Goal: Task Accomplishment & Management: Complete application form

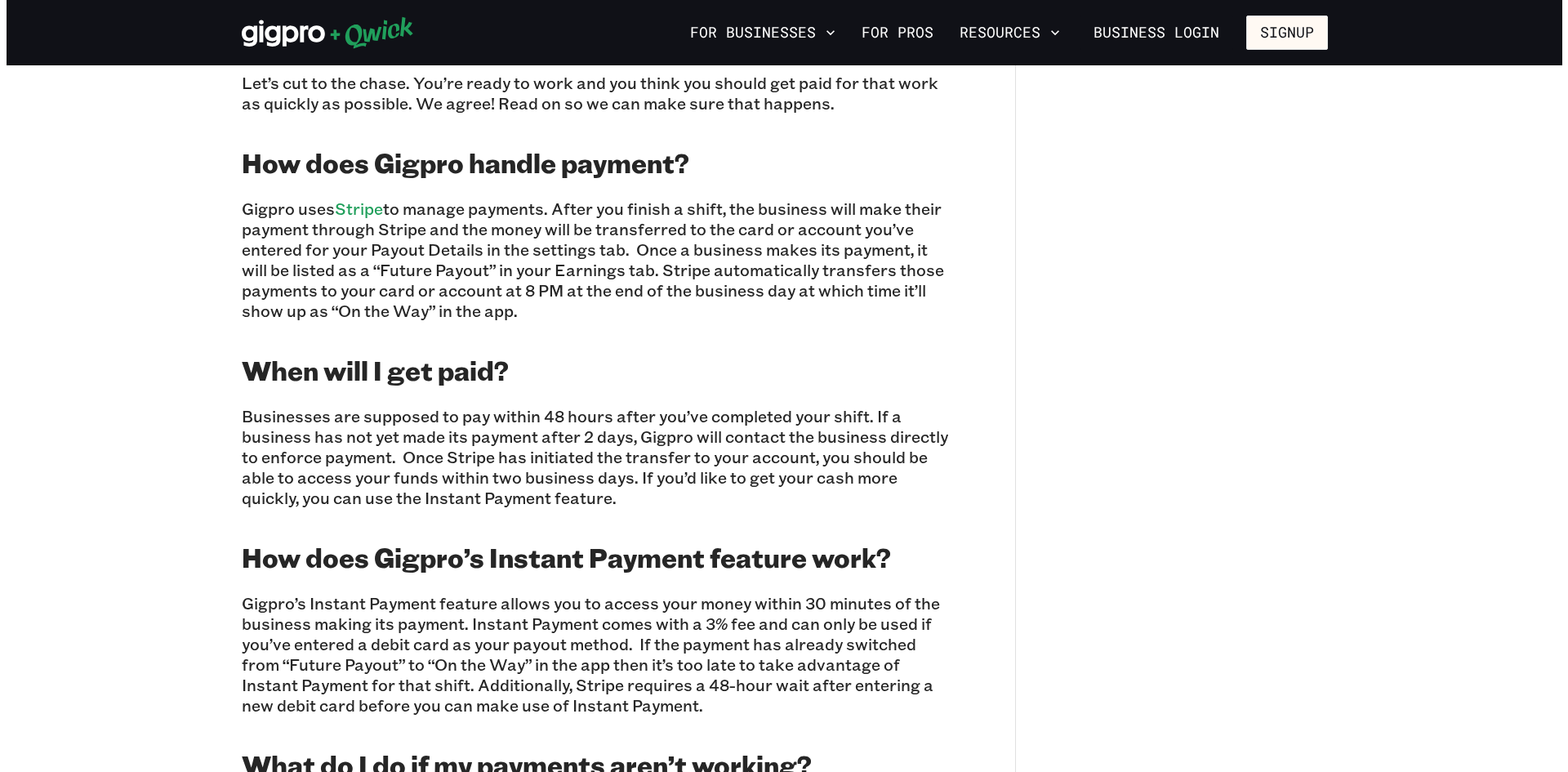
scroll to position [689, 0]
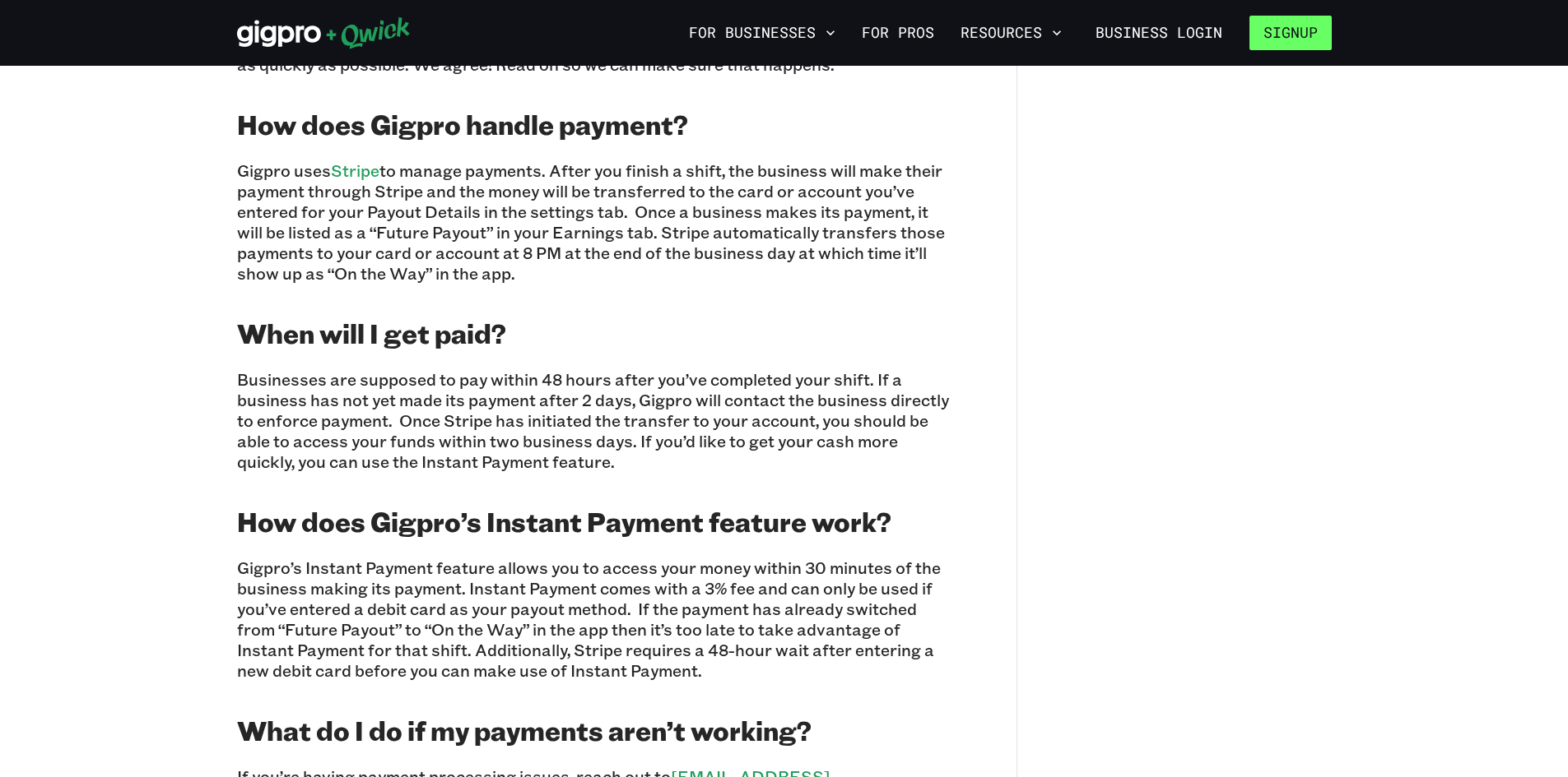
click at [1310, 33] on button "Signup" at bounding box center [1290, 32] width 82 height 34
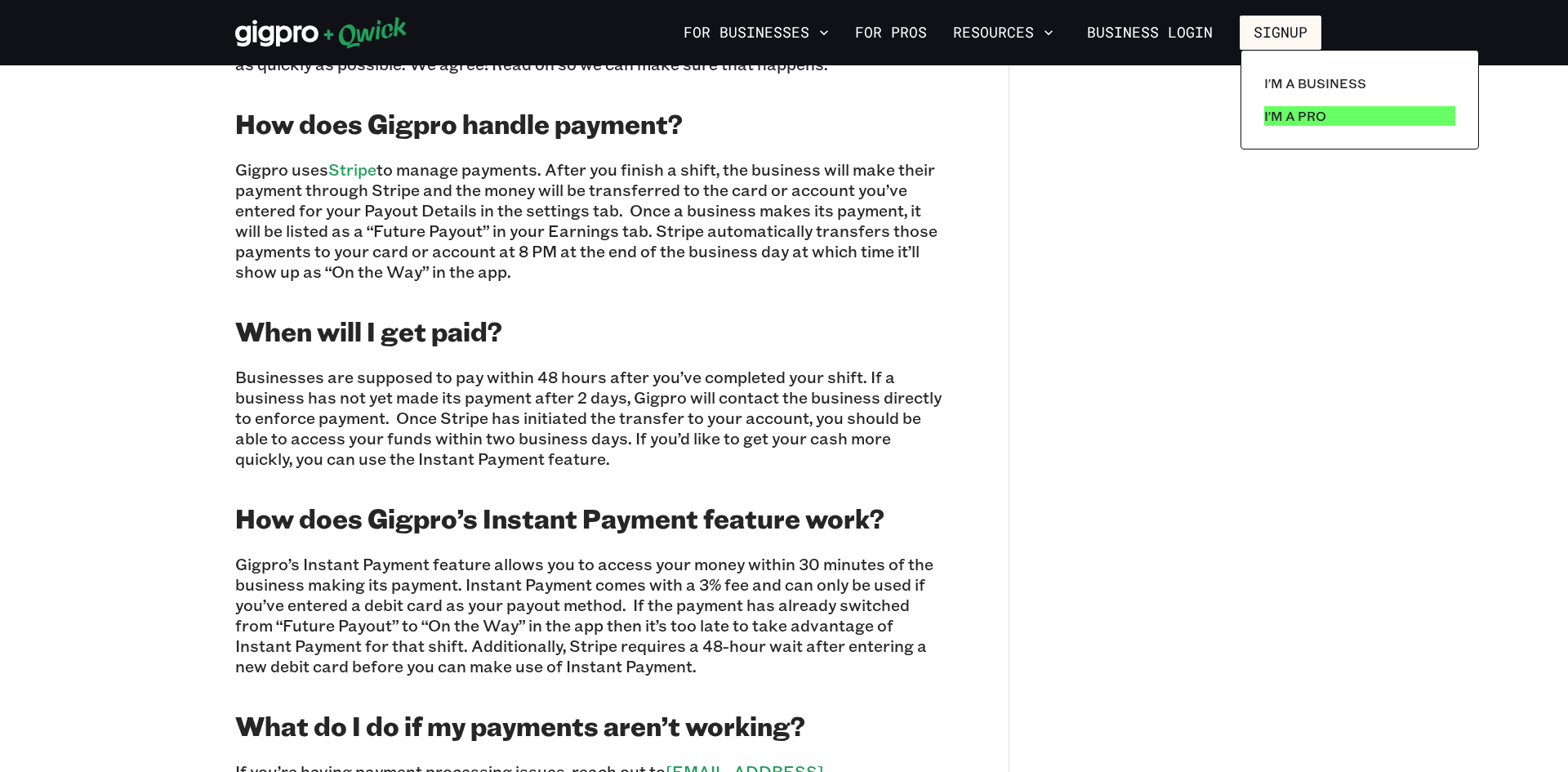
click at [1279, 111] on p "I'm a Pro" at bounding box center [1295, 116] width 62 height 20
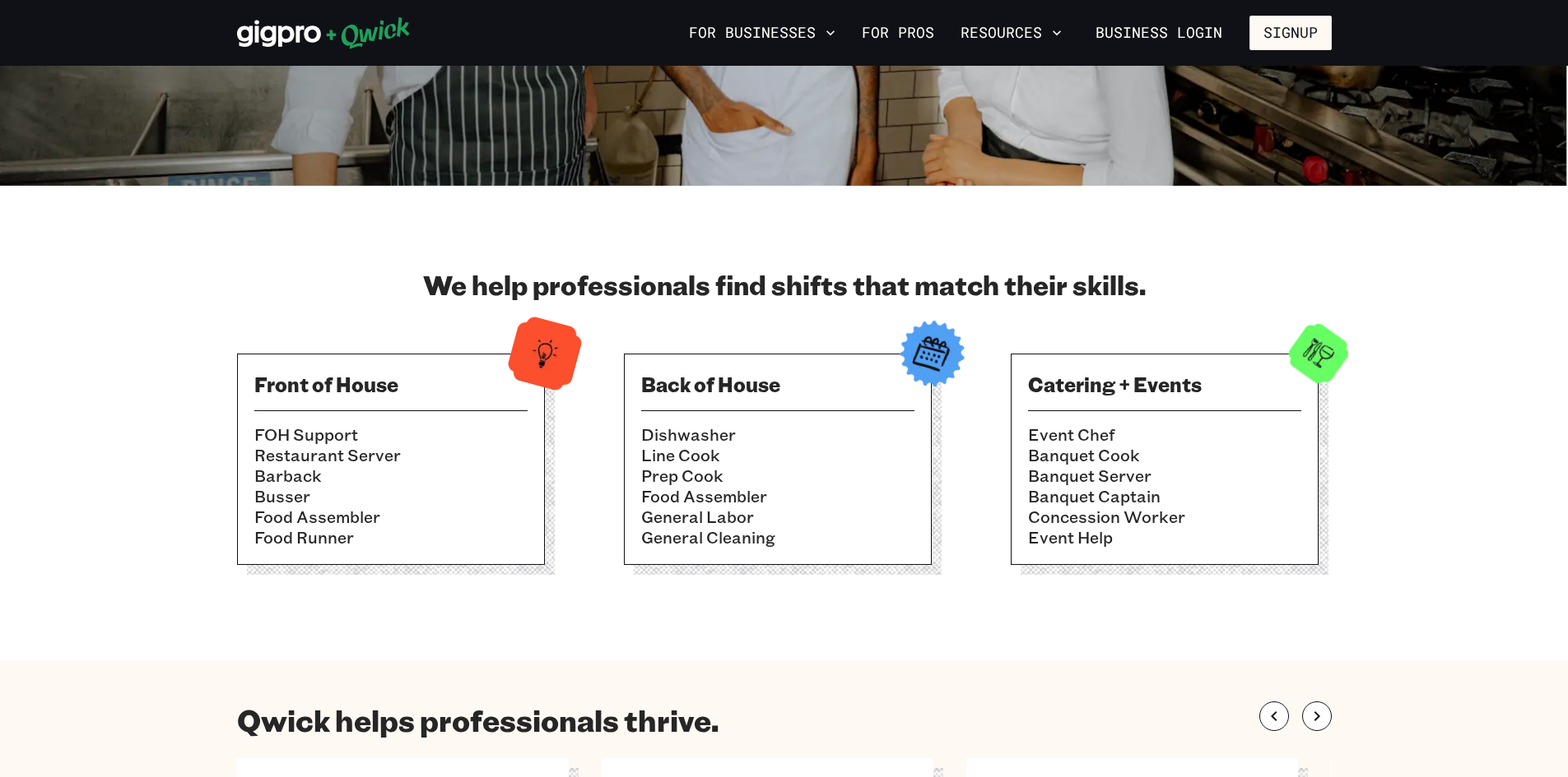
scroll to position [411, 0]
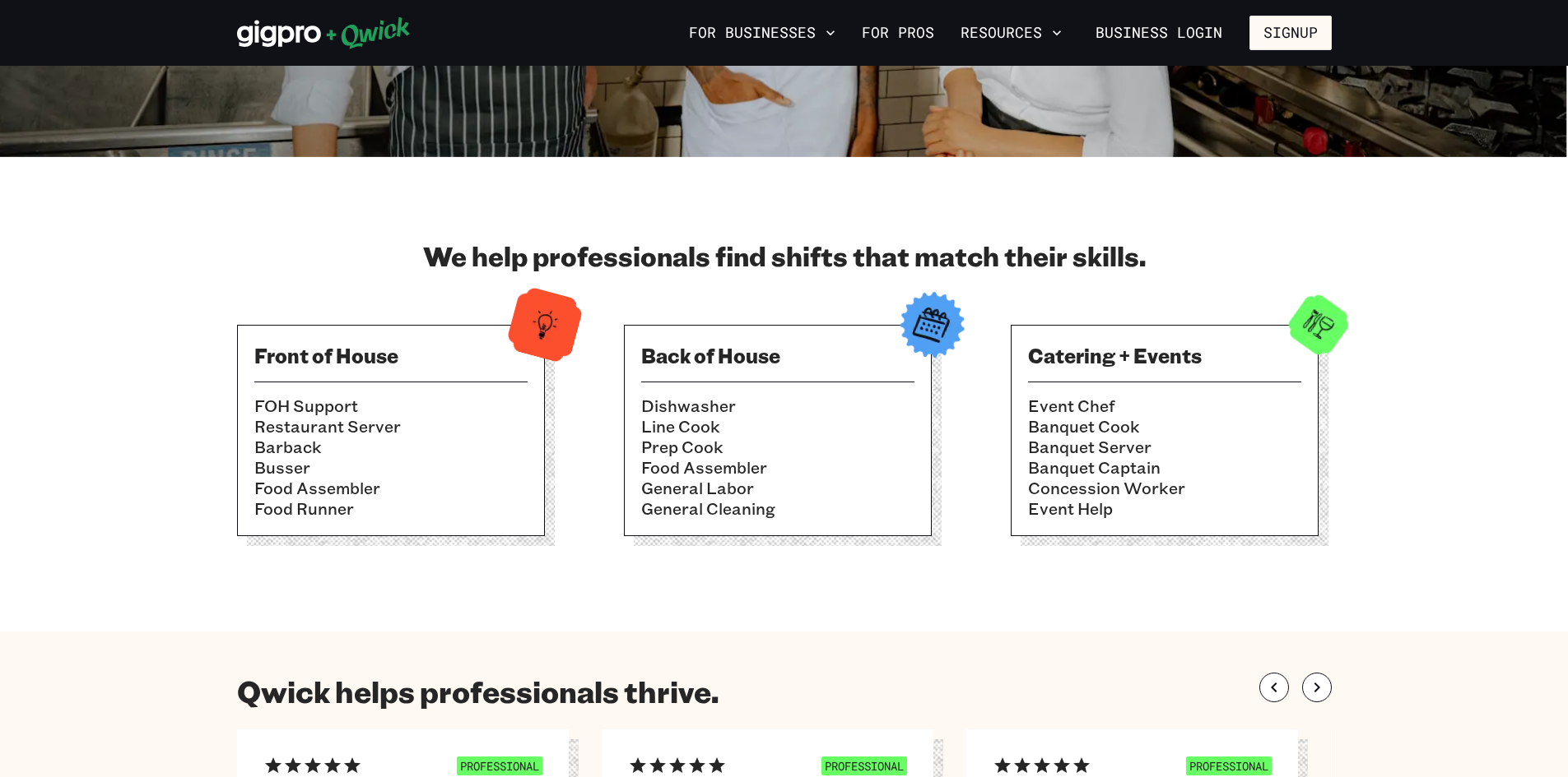
click at [1157, 359] on h3 "Catering + Events" at bounding box center [1165, 356] width 273 height 27
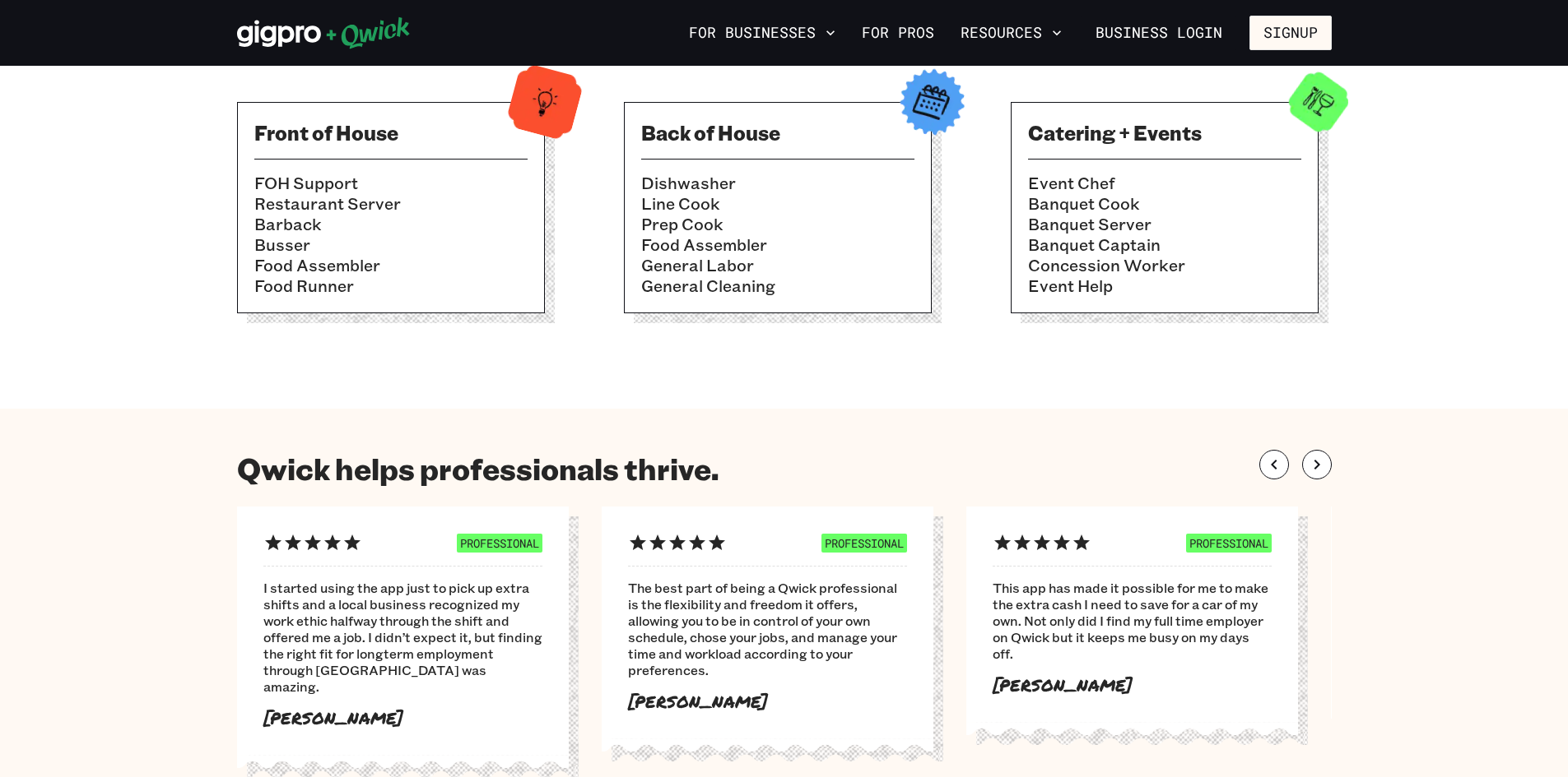
scroll to position [658, 0]
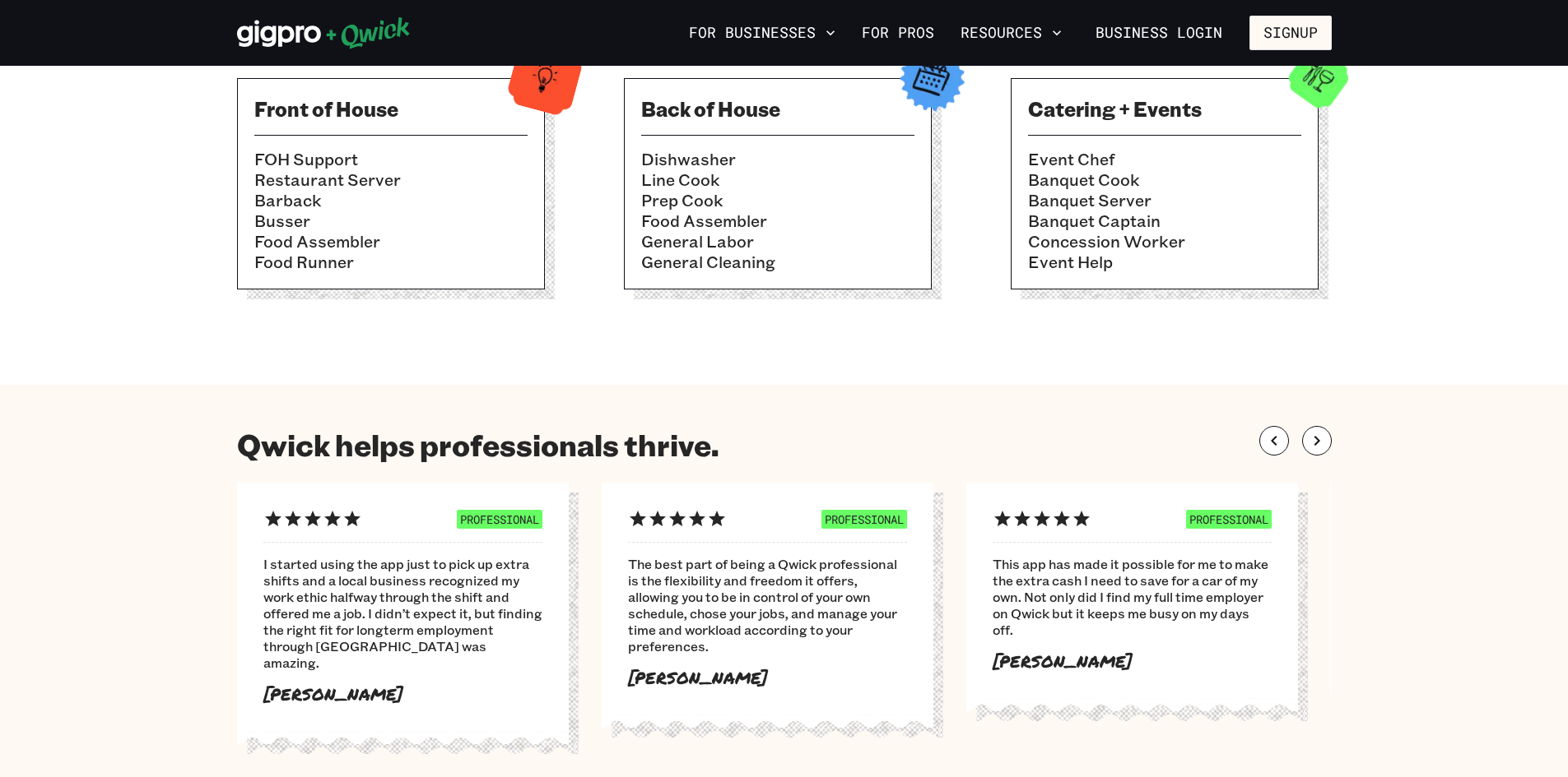
click at [1317, 93] on img at bounding box center [1318, 77] width 81 height 81
click at [896, 34] on link "For Pros" at bounding box center [897, 33] width 86 height 28
click at [1099, 97] on h3 "Catering + Events" at bounding box center [1165, 109] width 273 height 27
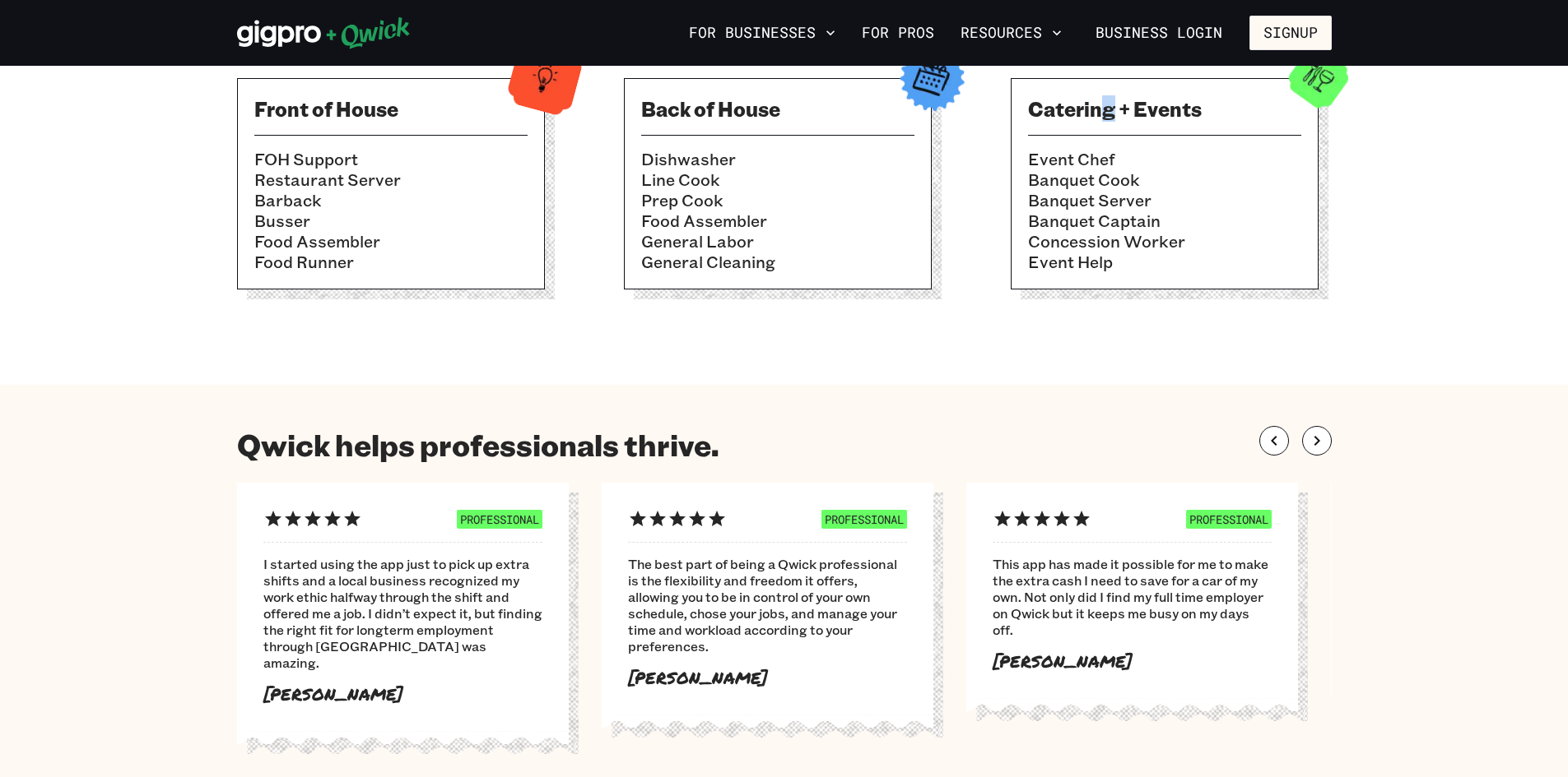
click at [1108, 98] on h3 "Catering + Events" at bounding box center [1165, 109] width 273 height 27
click at [1106, 107] on h3 "Catering + Events" at bounding box center [1165, 109] width 273 height 27
click at [1110, 116] on h3 "Catering + Events" at bounding box center [1165, 109] width 273 height 27
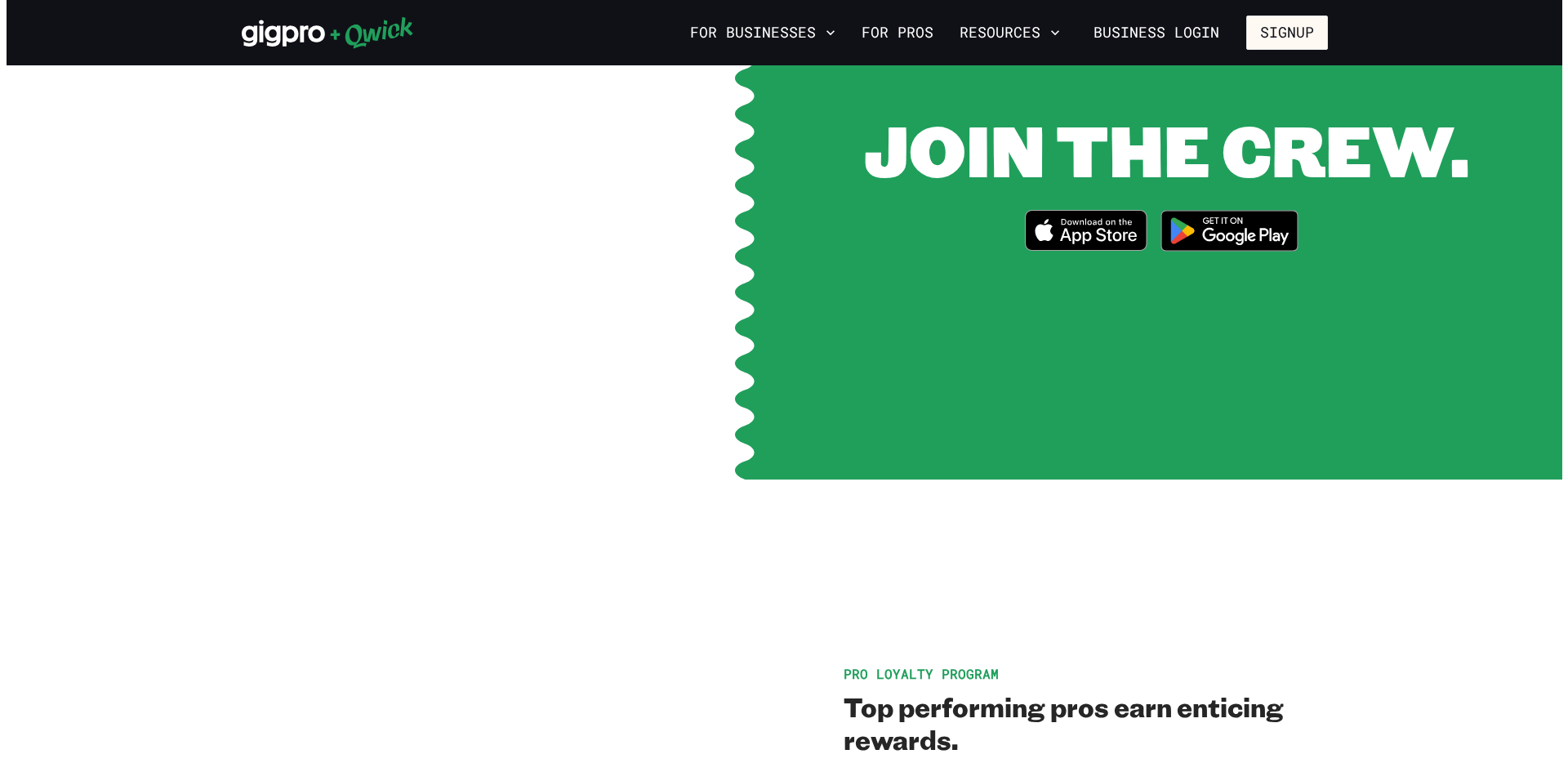
scroll to position [2043, 0]
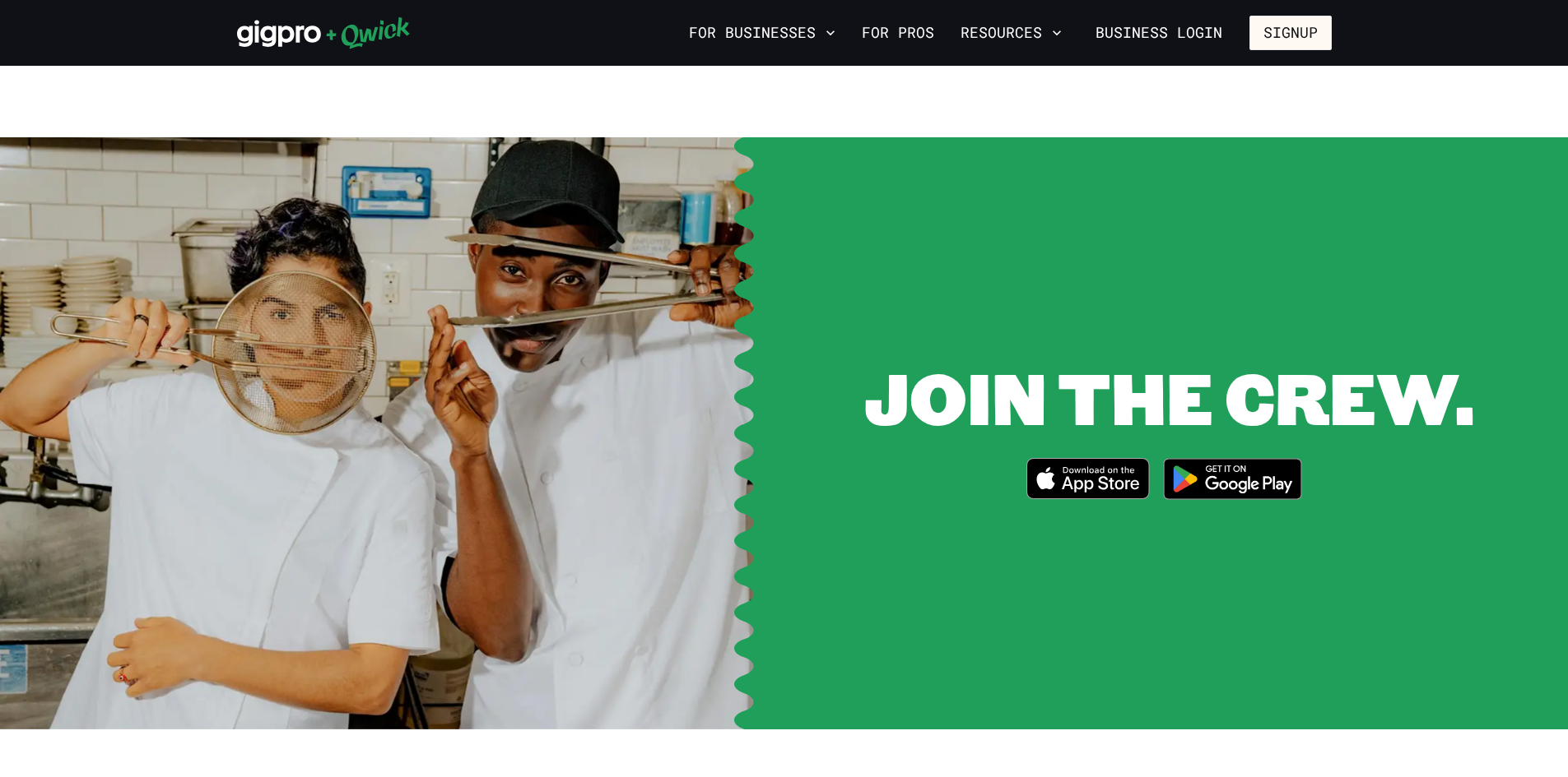
click at [1227, 464] on img at bounding box center [1233, 479] width 160 height 62
click at [1272, 33] on button "Signup" at bounding box center [1290, 32] width 82 height 34
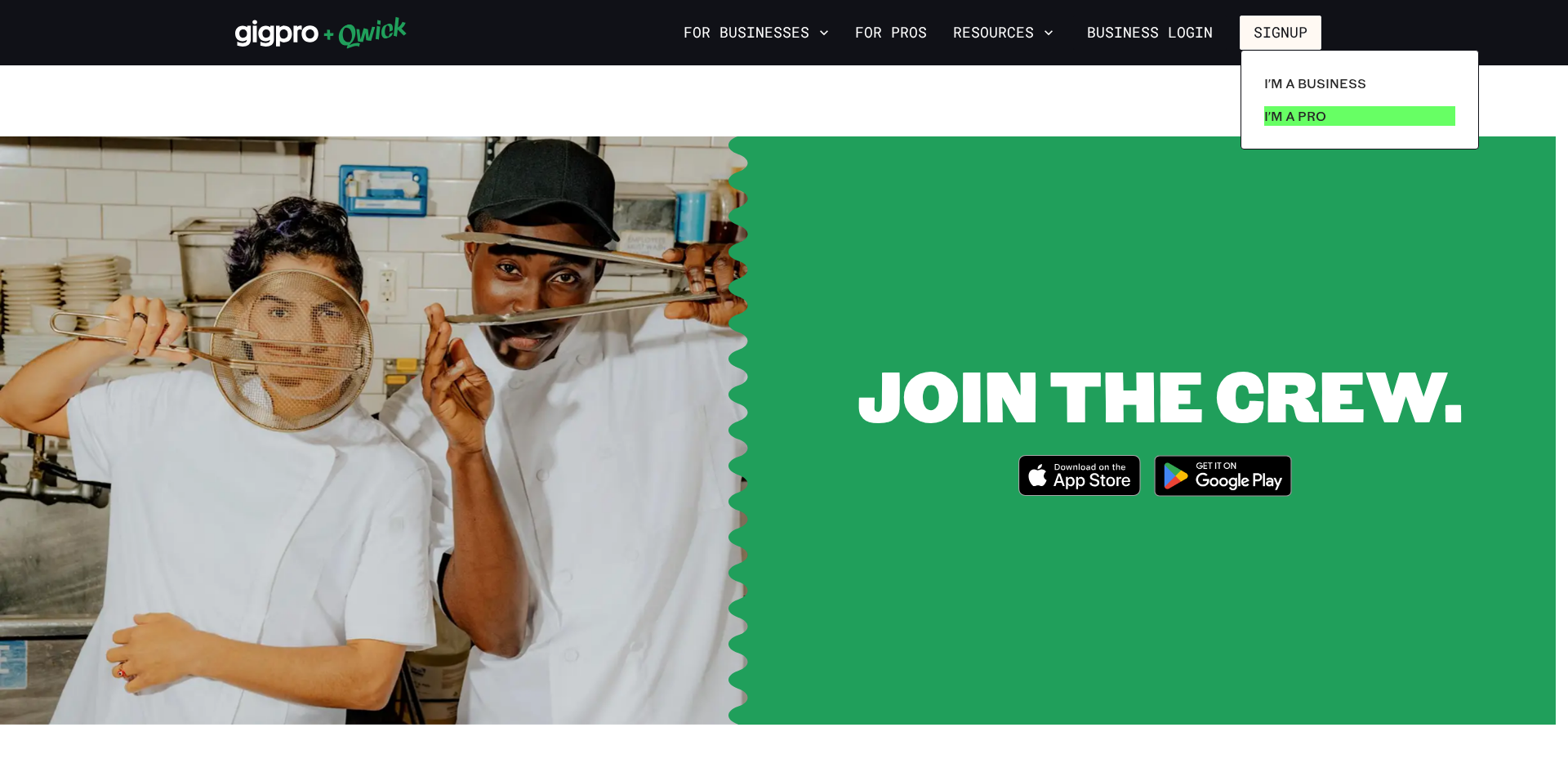
click at [1278, 108] on p "I'm a Pro" at bounding box center [1295, 116] width 62 height 20
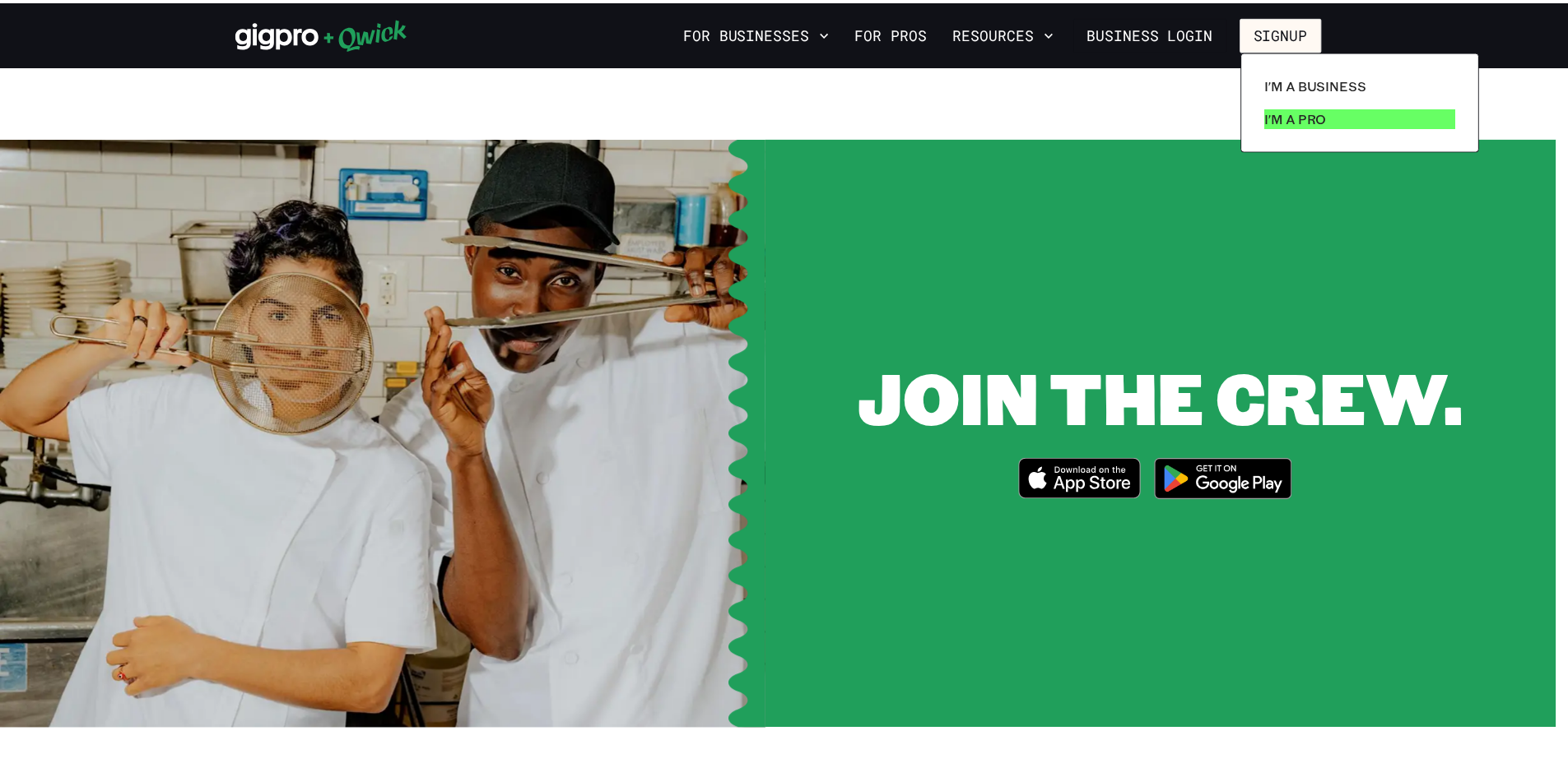
scroll to position [0, 0]
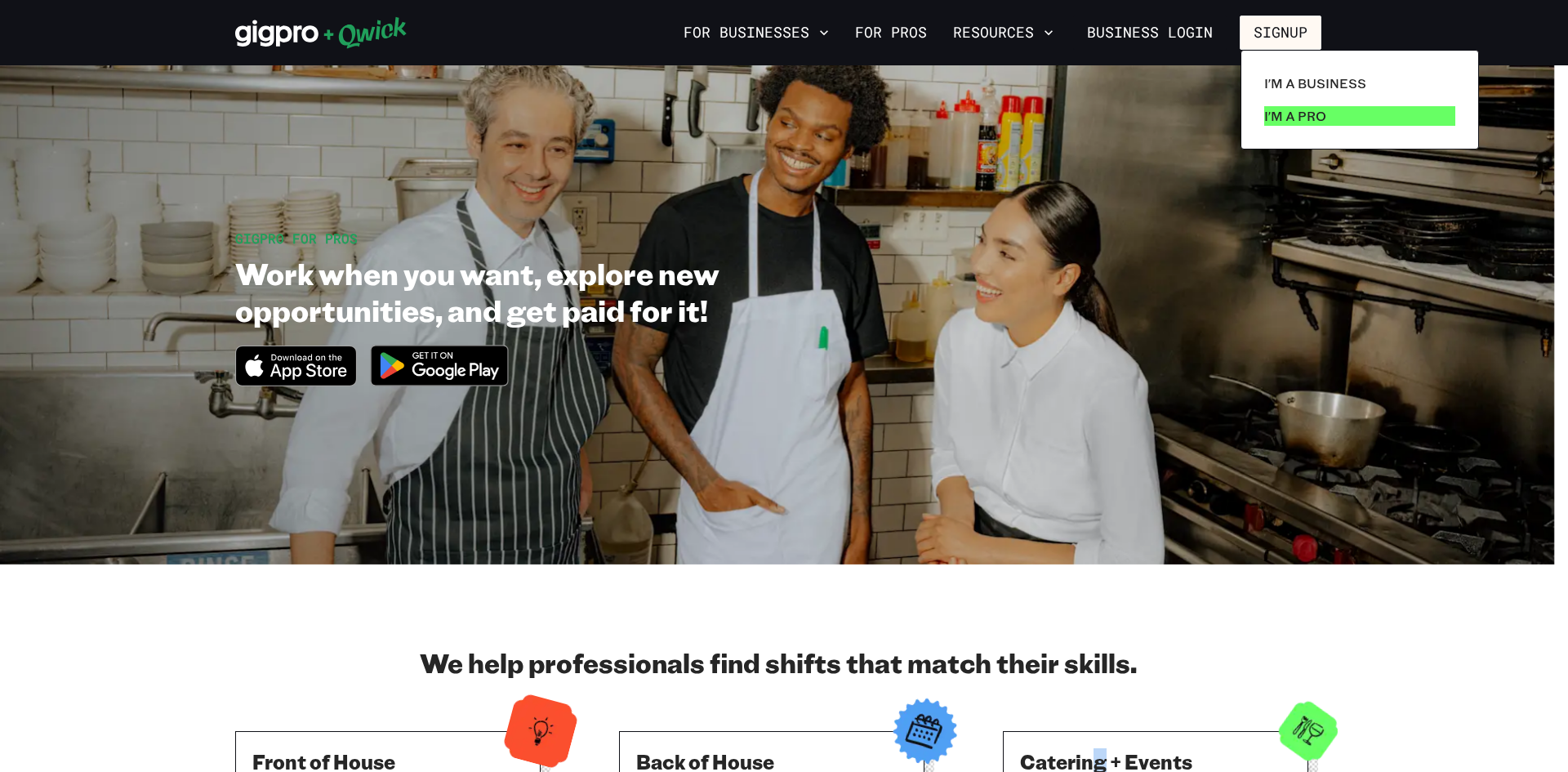
click at [1283, 107] on p "I'm a Pro" at bounding box center [1295, 116] width 62 height 20
click at [1293, 122] on p "I'm a Pro" at bounding box center [1295, 116] width 62 height 20
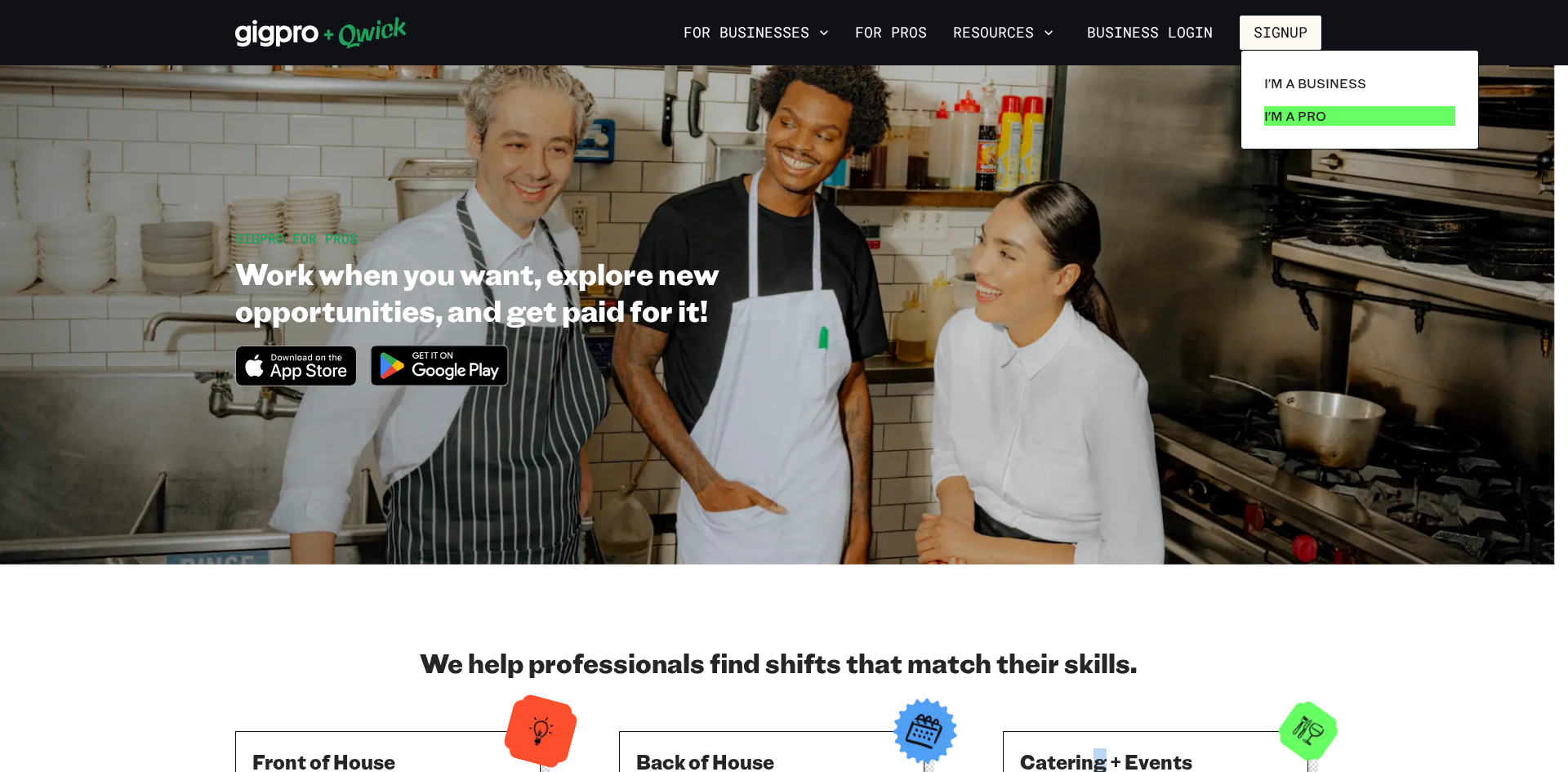
click at [1293, 122] on p "I'm a Pro" at bounding box center [1295, 116] width 62 height 20
click at [1293, 122] on p "I'm a Pro" at bounding box center [1295, 116] width 62 height 20
click at [1312, 117] on p "I'm a Pro" at bounding box center [1295, 116] width 62 height 20
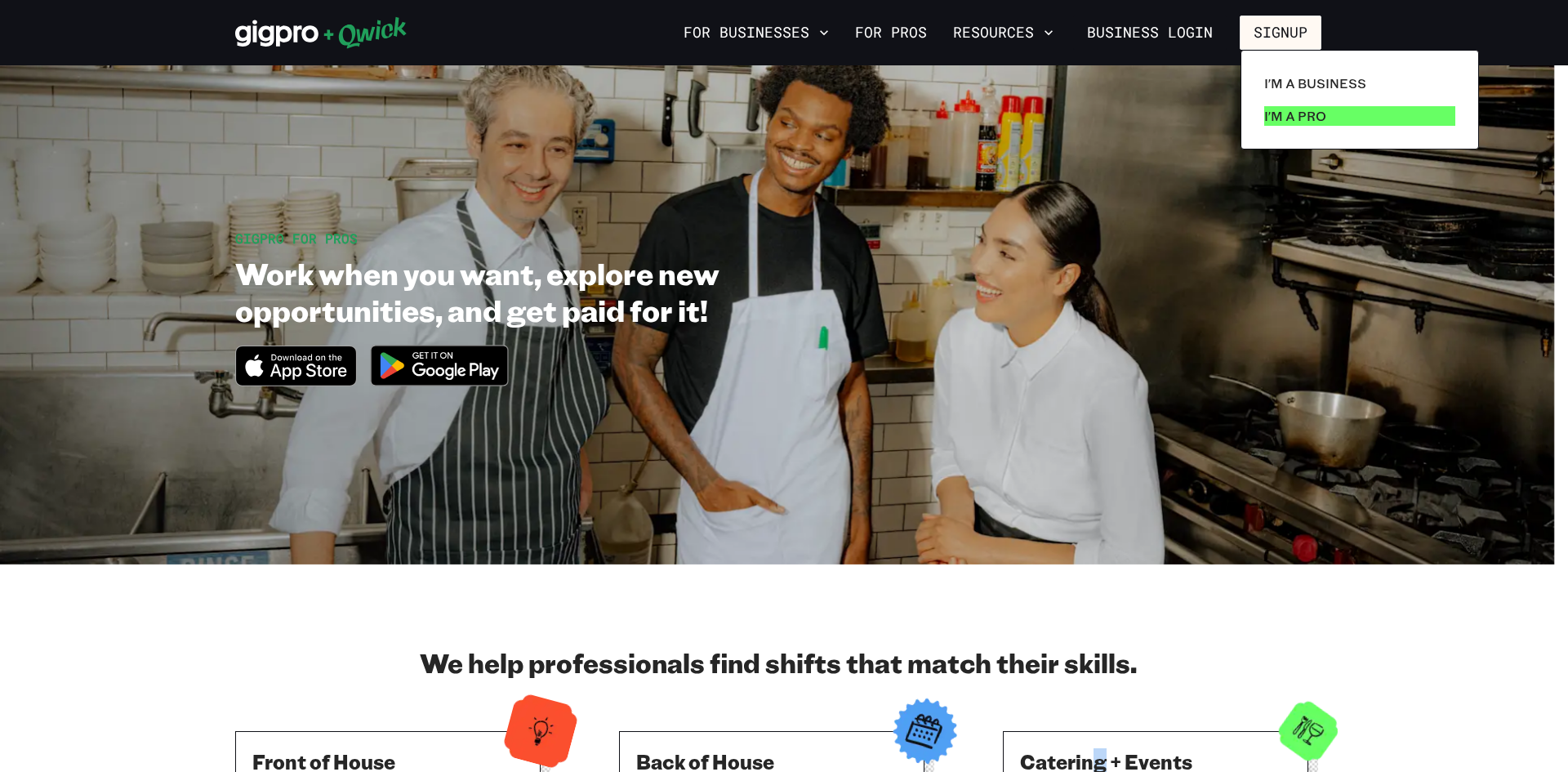
click at [1312, 117] on p "I'm a Pro" at bounding box center [1295, 116] width 62 height 20
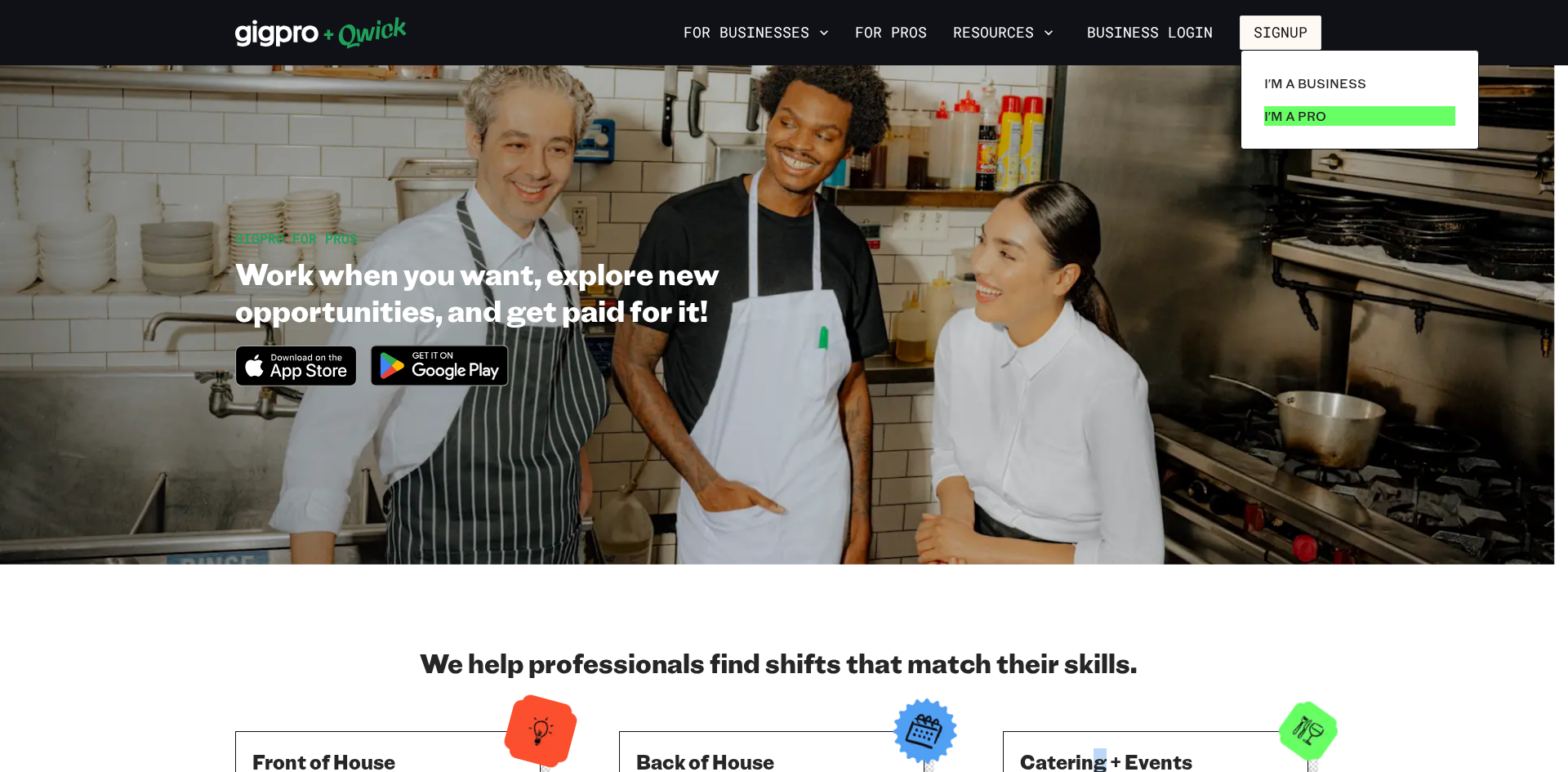
click at [1312, 117] on p "I'm a Pro" at bounding box center [1295, 116] width 62 height 20
click at [1312, 116] on p "I'm a Pro" at bounding box center [1295, 116] width 62 height 20
click at [1311, 117] on p "I'm a Pro" at bounding box center [1295, 116] width 62 height 20
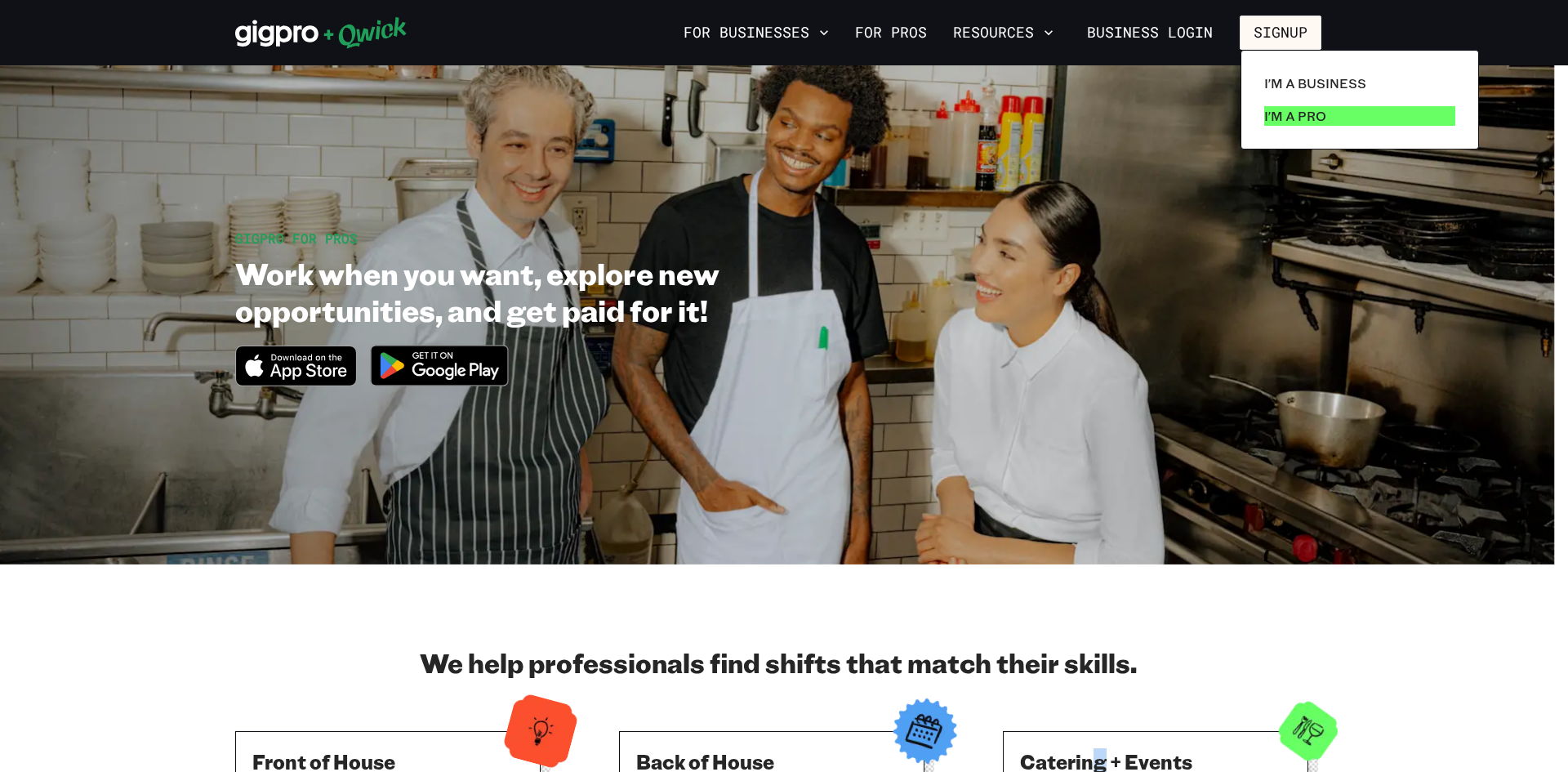
click at [1308, 116] on p "I'm a Pro" at bounding box center [1295, 116] width 62 height 20
click at [1305, 112] on p "I'm a Pro" at bounding box center [1295, 116] width 62 height 20
click at [1303, 117] on p "I'm a Pro" at bounding box center [1295, 116] width 62 height 20
click at [1284, 115] on p "I'm a Pro" at bounding box center [1295, 116] width 62 height 20
click at [1283, 115] on p "I'm a Pro" at bounding box center [1295, 116] width 62 height 20
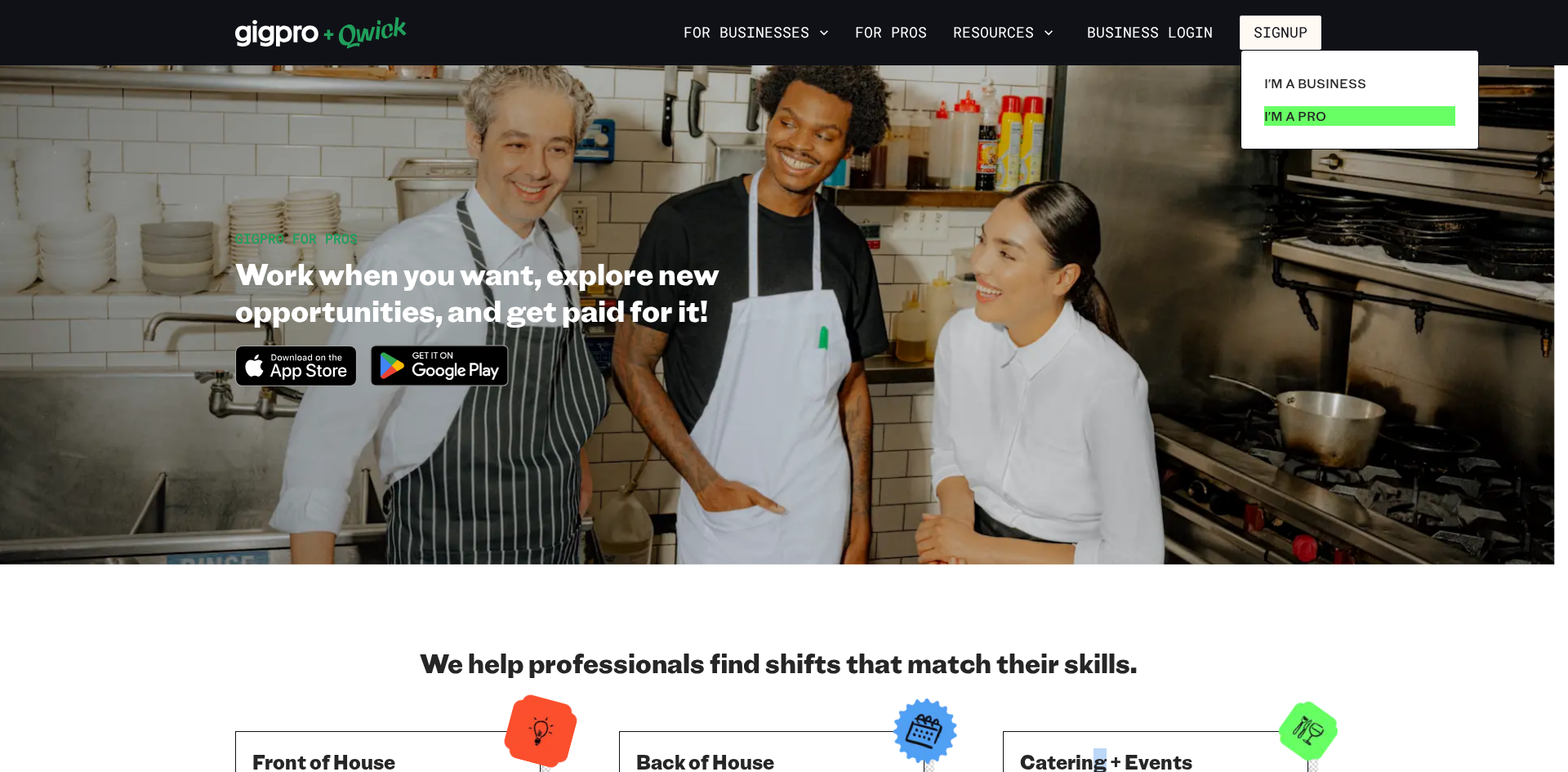
click at [1281, 115] on p "I'm a Pro" at bounding box center [1295, 116] width 62 height 20
click at [1277, 115] on p "I'm a Pro" at bounding box center [1295, 116] width 62 height 20
click at [1275, 115] on p "I'm a Pro" at bounding box center [1295, 116] width 62 height 20
click at [900, 30] on div at bounding box center [784, 386] width 1568 height 772
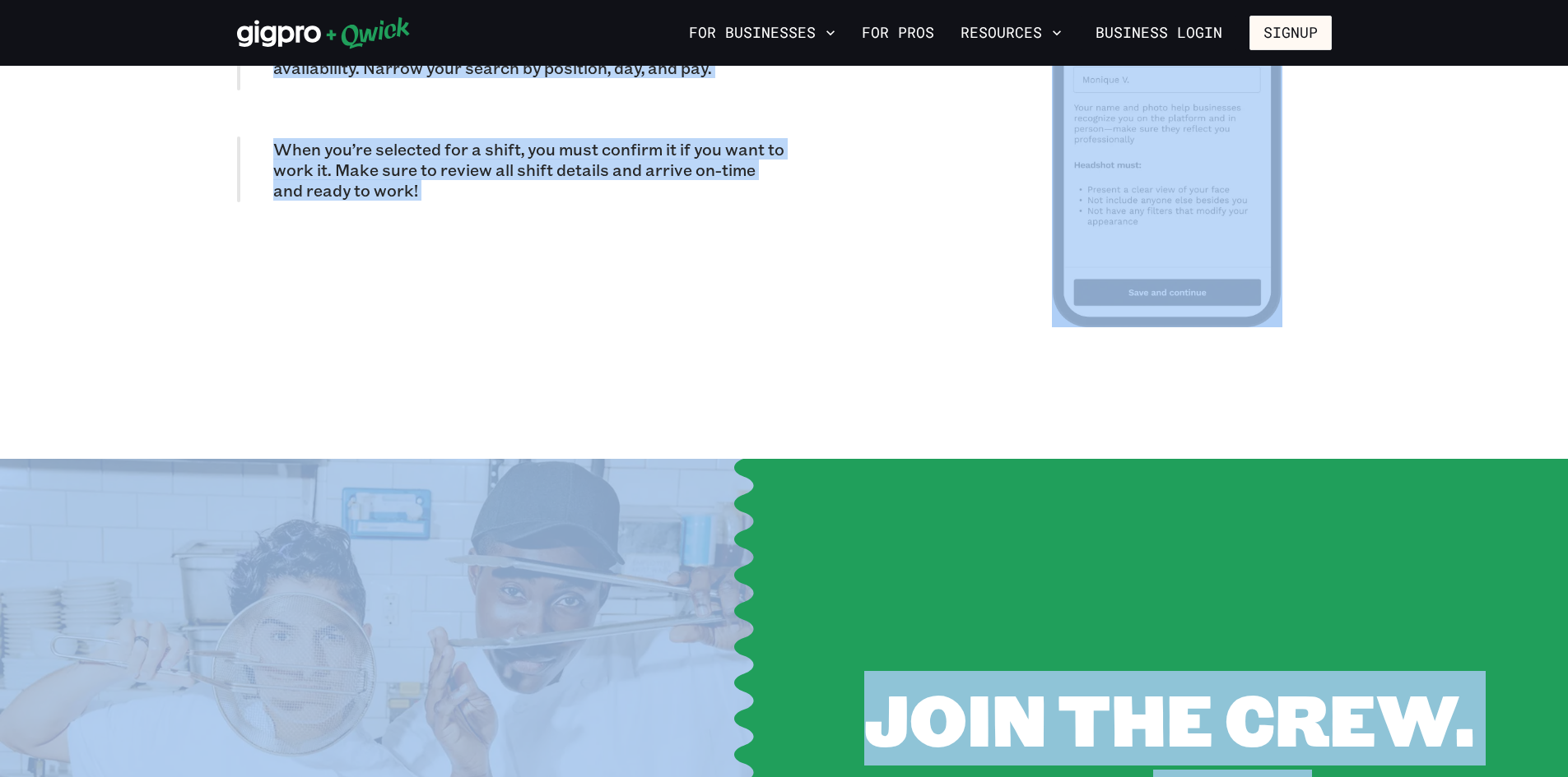
scroll to position [1727, 0]
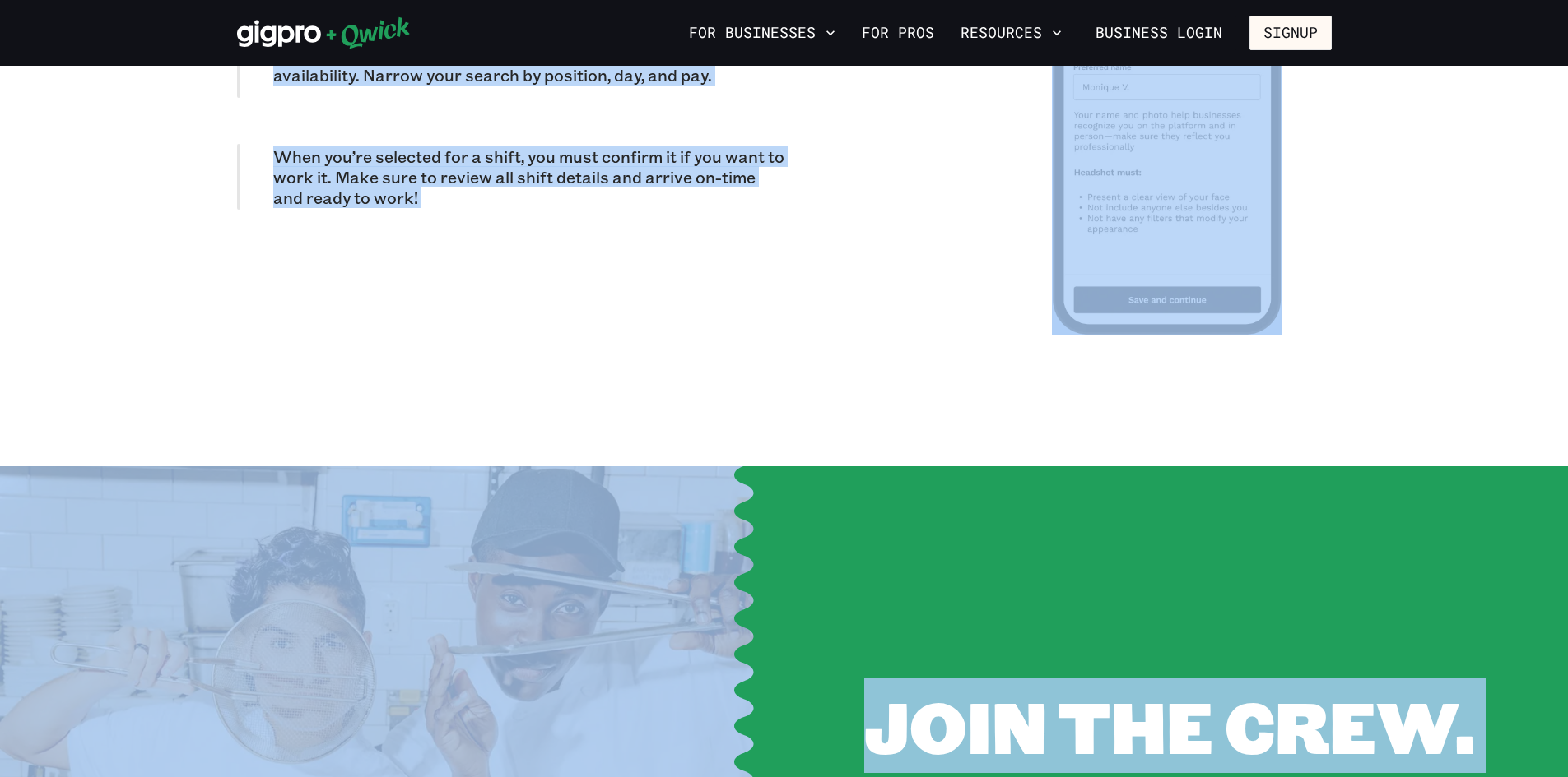
click at [936, 117] on div at bounding box center [1057, 97] width 547 height 572
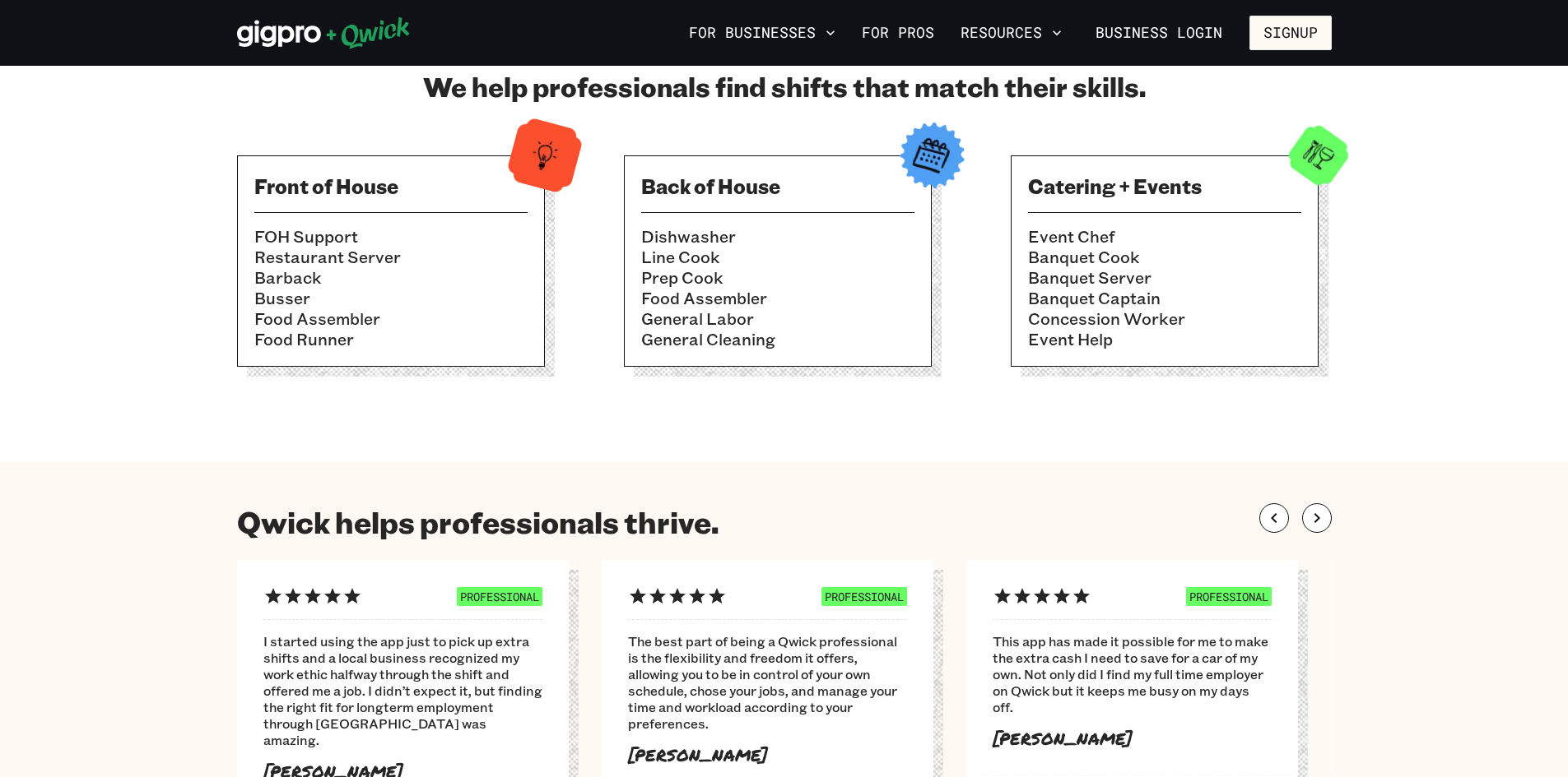
scroll to position [575, 0]
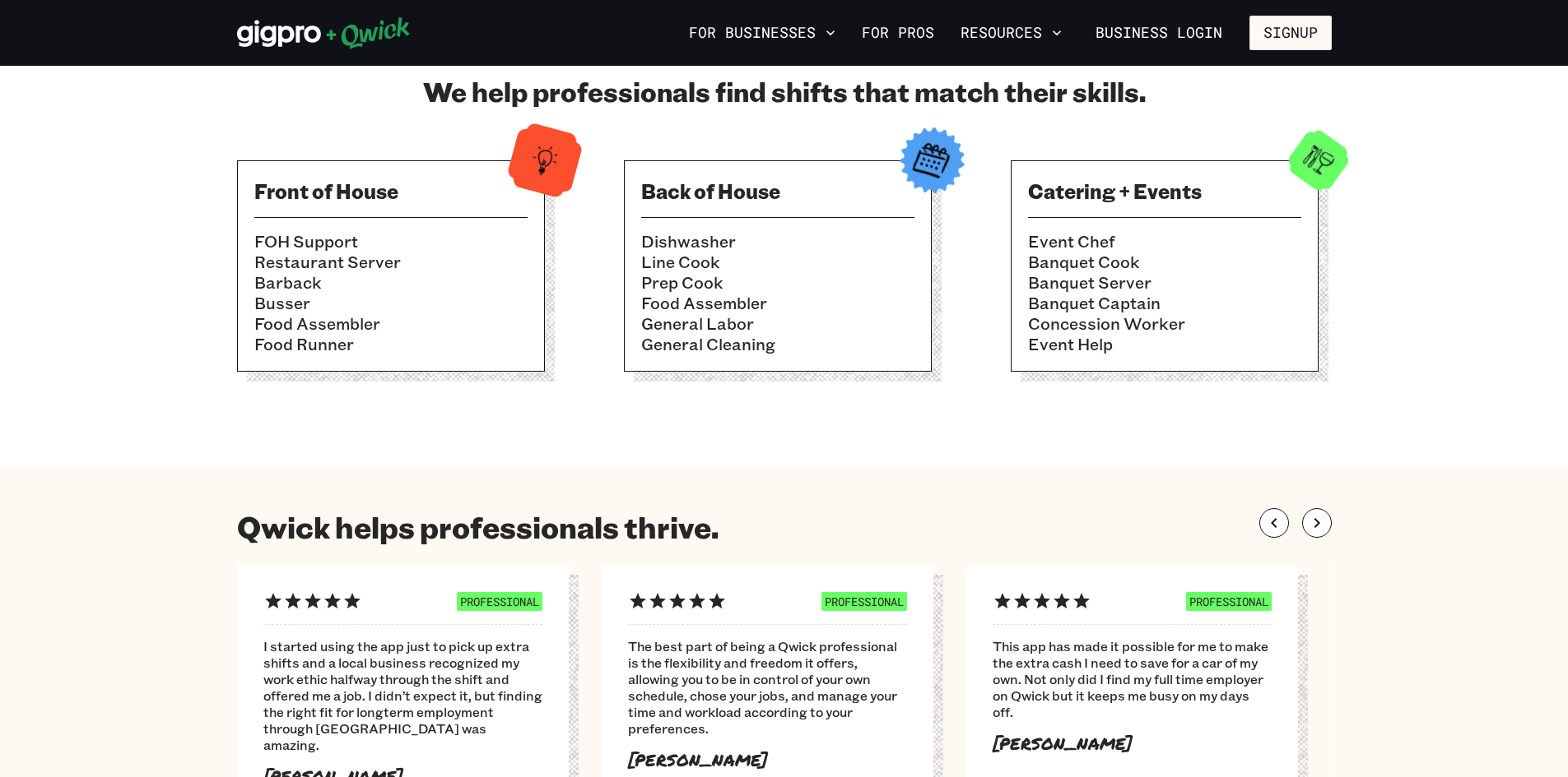
click at [1301, 167] on img at bounding box center [1318, 160] width 81 height 81
click at [1301, 167] on img at bounding box center [1318, 160] width 81 height 81
click at [1080, 324] on li "Concession Worker" at bounding box center [1165, 323] width 273 height 21
click at [1086, 319] on li "Concession Worker" at bounding box center [1165, 323] width 273 height 21
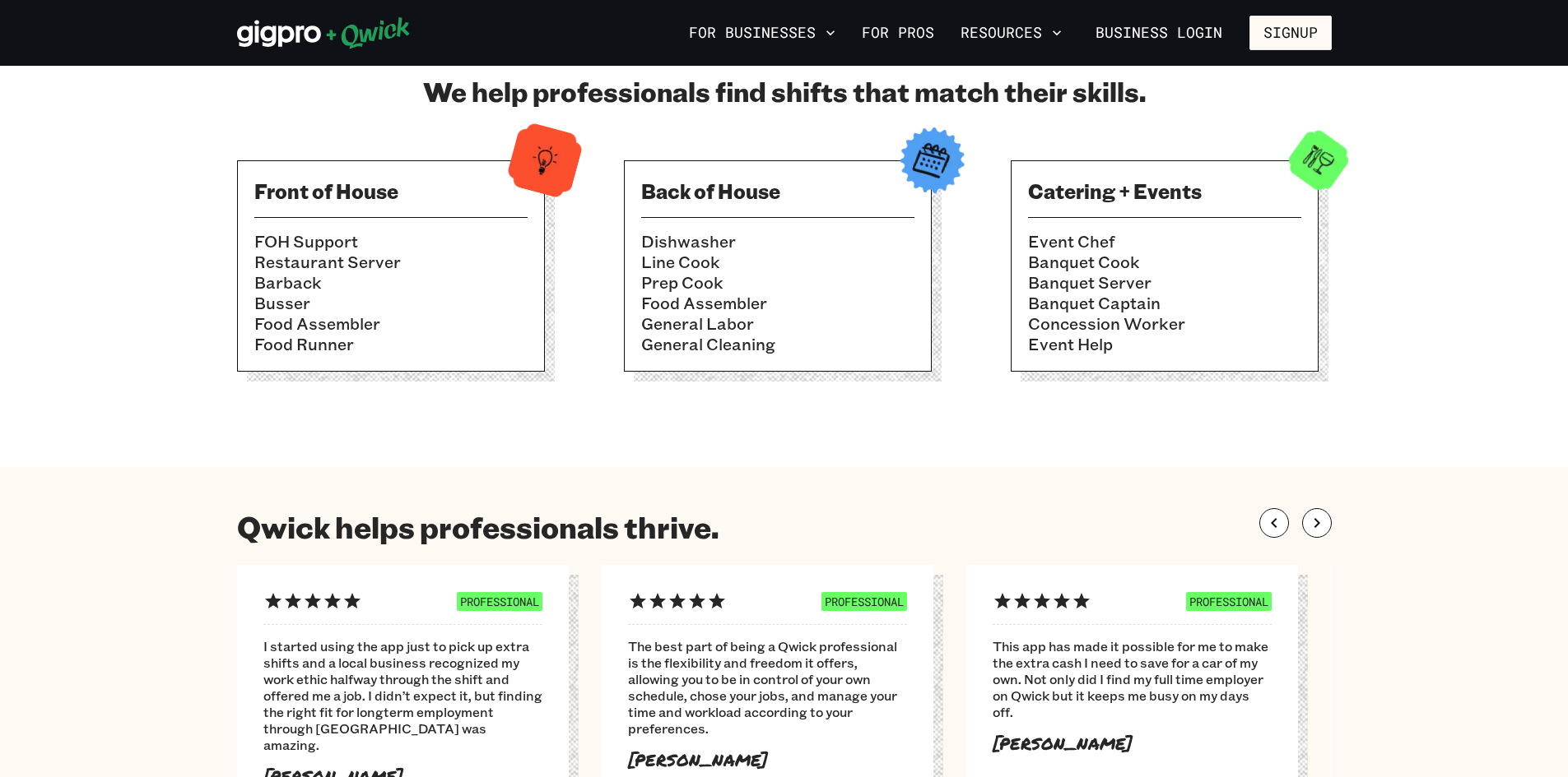
drag, startPoint x: 1086, startPoint y: 315, endPoint x: 1060, endPoint y: 281, distance: 42.8
click at [1086, 309] on ul "Event Chef Banquet Cook Banquet Server Banquet Captain Concession Worker Event …" at bounding box center [1165, 293] width 273 height 123
click at [1060, 281] on li "Banquet Server" at bounding box center [1165, 282] width 273 height 21
click at [702, 234] on li "Dishwasher" at bounding box center [777, 242] width 273 height 21
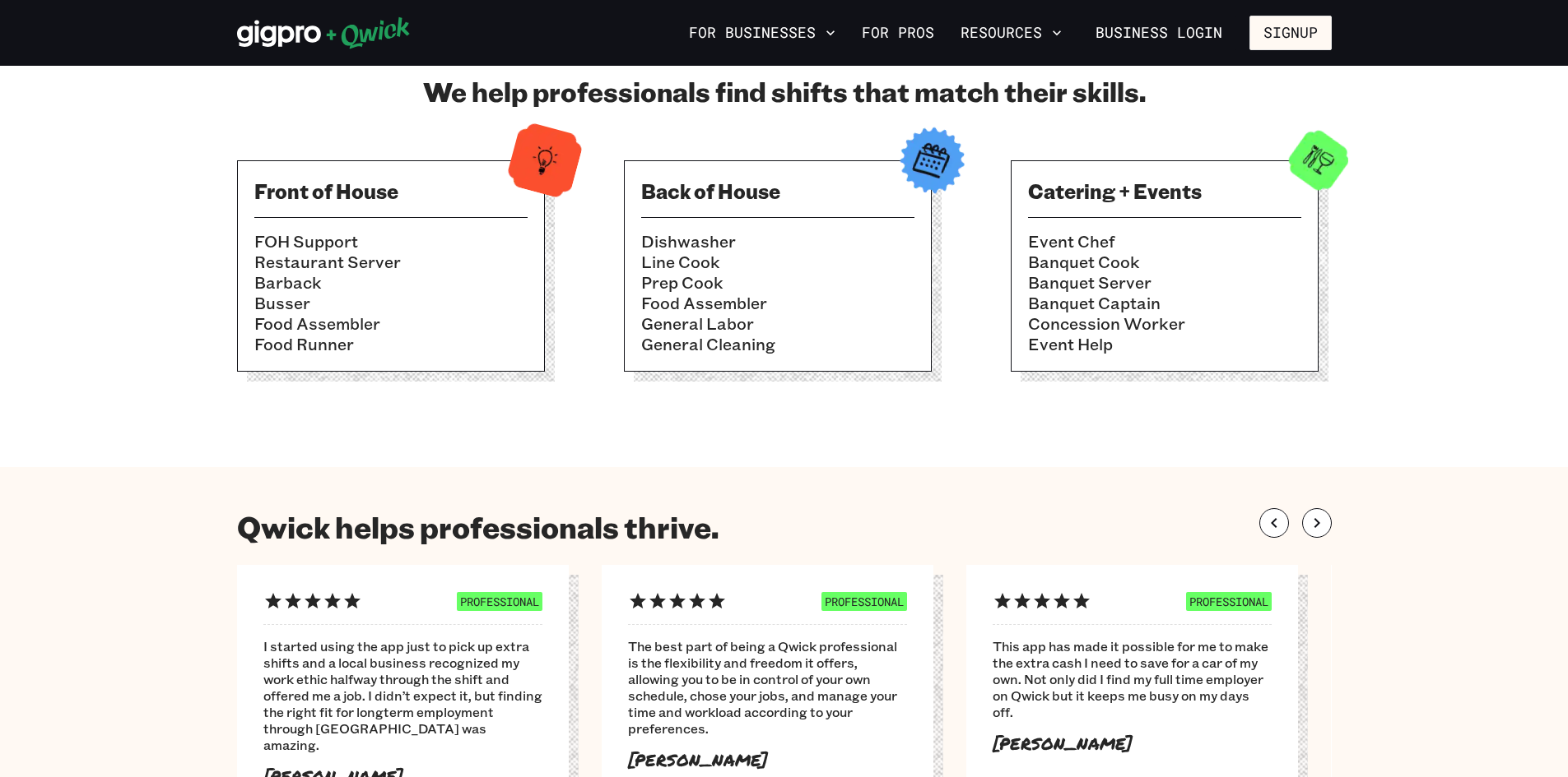
click at [707, 215] on div "Back of House Dishwasher Line Cook Prep Cook Food Assembler General Labor Gener…" at bounding box center [777, 266] width 307 height 212
click at [695, 238] on li "Dishwasher" at bounding box center [777, 242] width 273 height 21
click at [699, 238] on li "Dishwasher" at bounding box center [777, 242] width 273 height 21
click at [701, 238] on li "Dishwasher" at bounding box center [777, 242] width 273 height 21
click at [911, 38] on link "For Pros" at bounding box center [897, 33] width 86 height 28
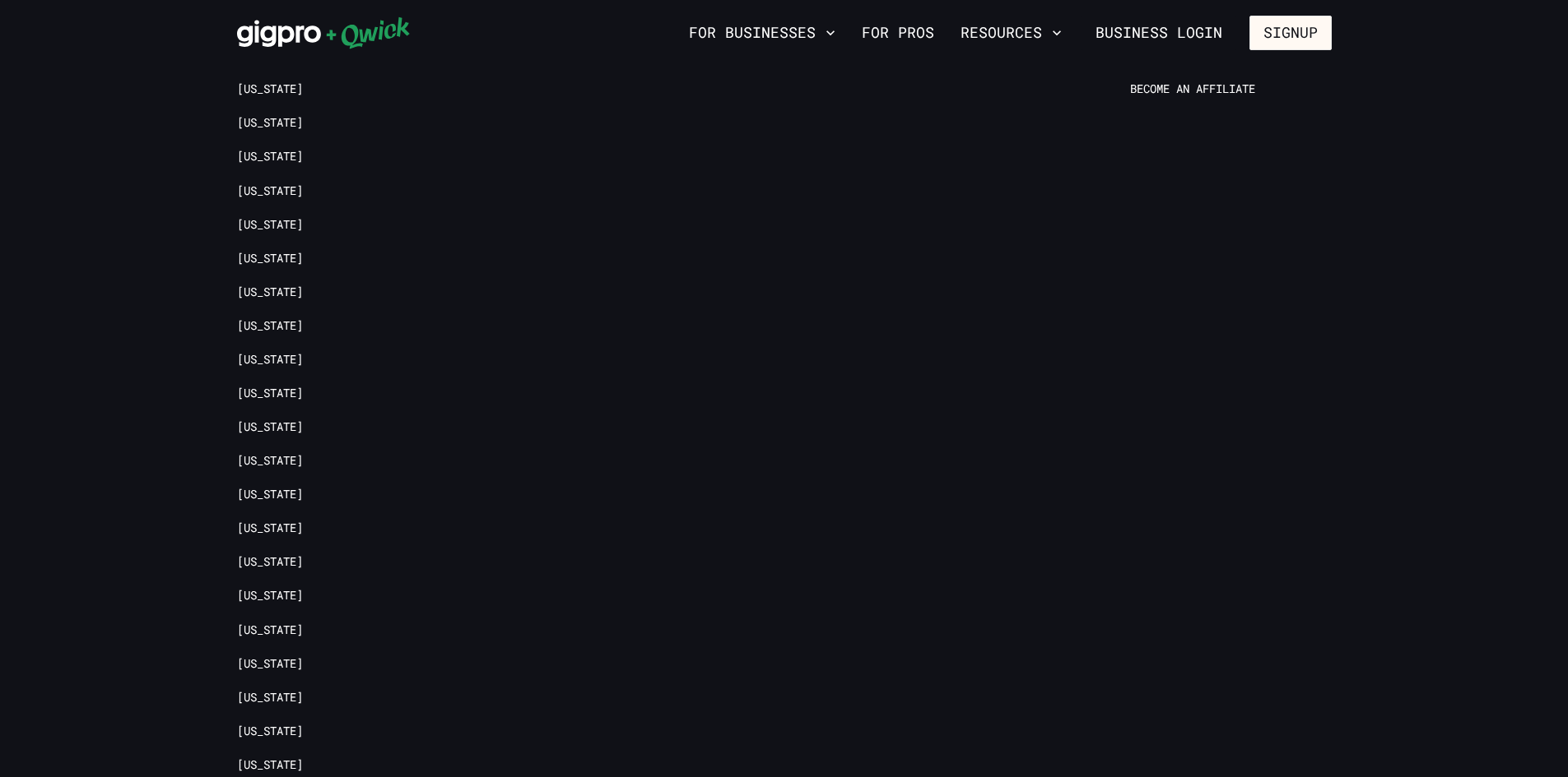
scroll to position [3619, 0]
click at [260, 487] on link "[US_STATE]" at bounding box center [269, 495] width 66 height 16
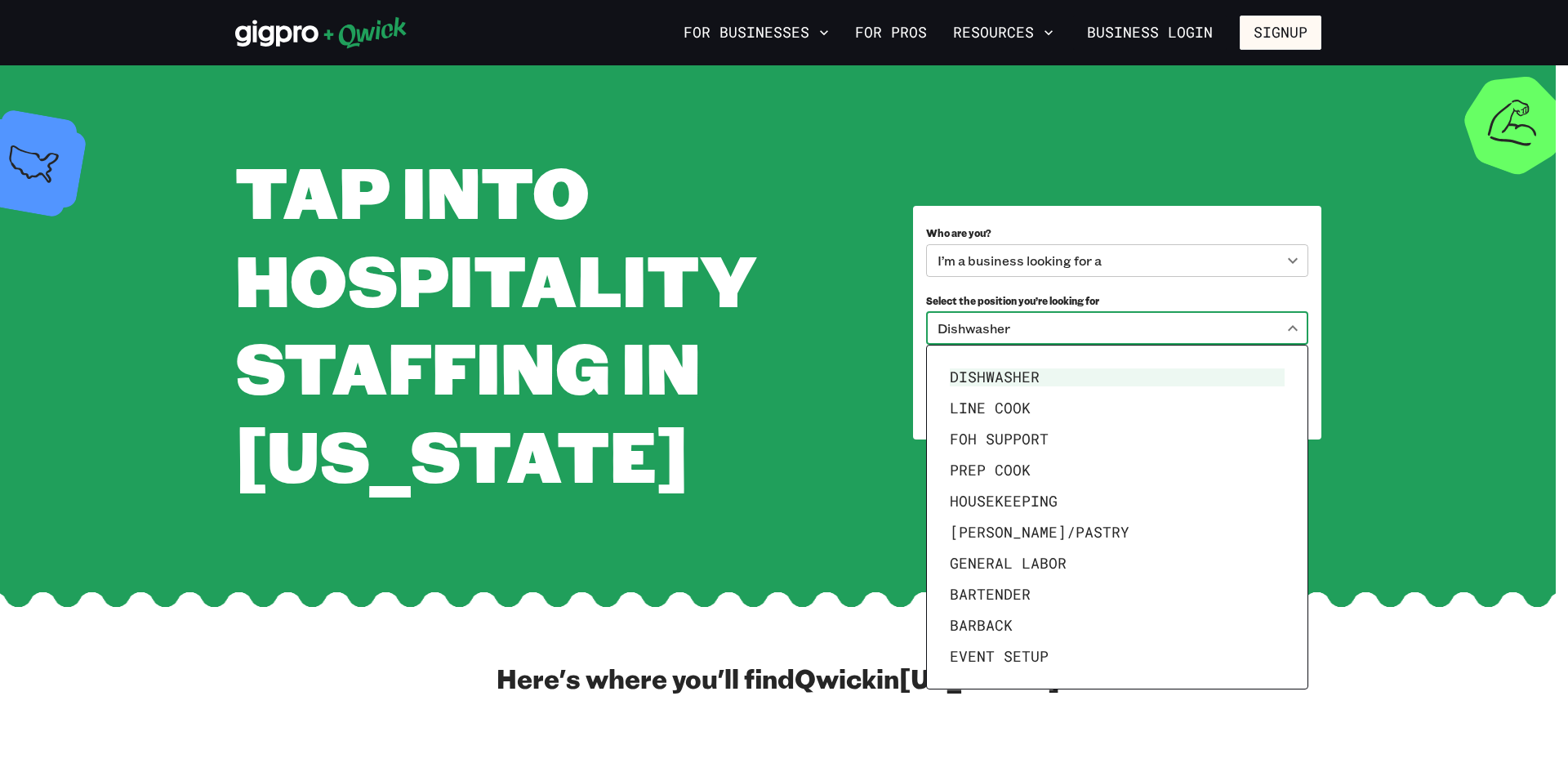
click at [1274, 324] on body "**********" at bounding box center [784, 386] width 1568 height 772
click at [1098, 372] on li "Dishwasher" at bounding box center [1117, 378] width 348 height 31
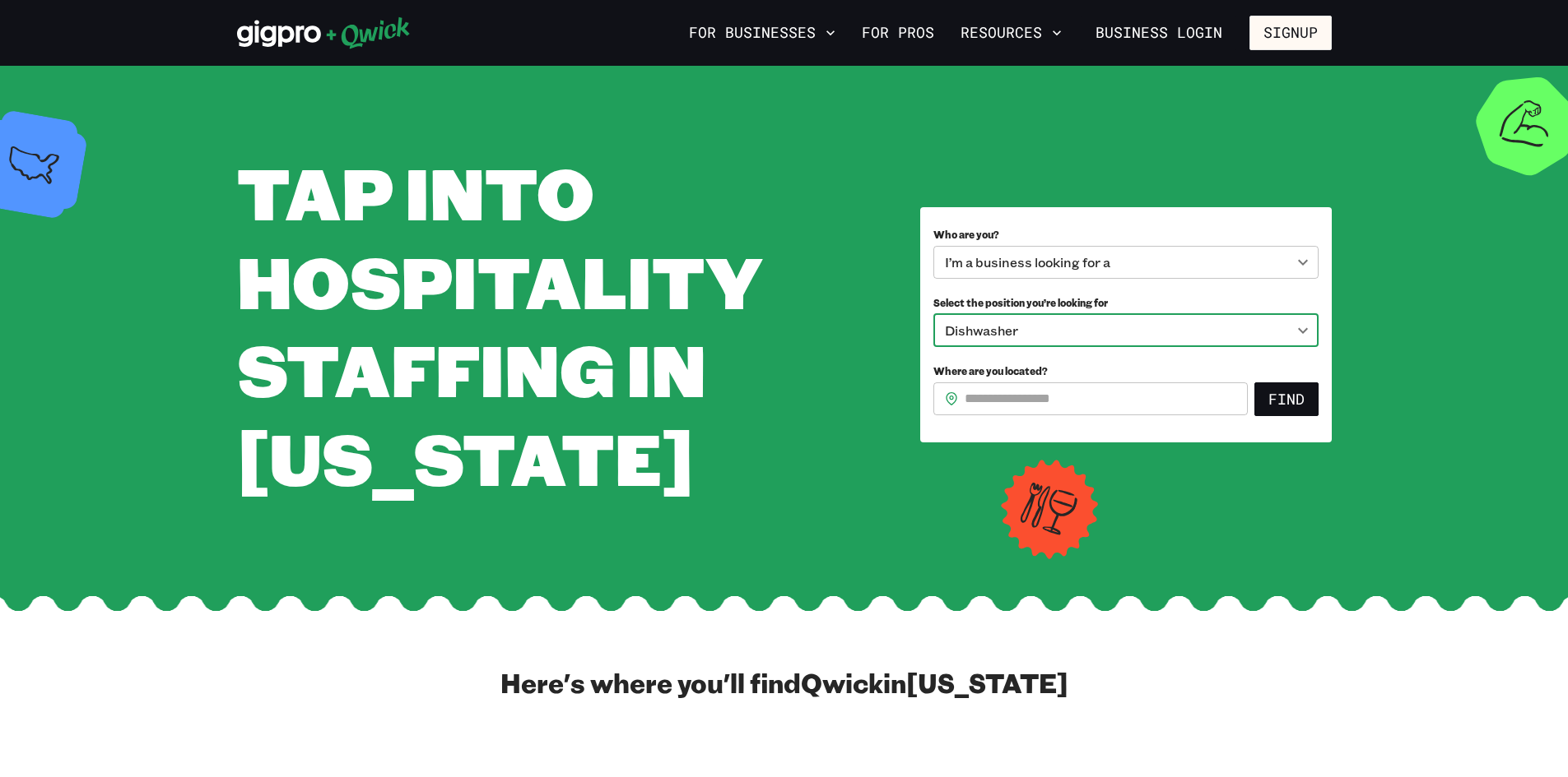
click at [1184, 400] on input "Where are you located?" at bounding box center [1106, 399] width 283 height 33
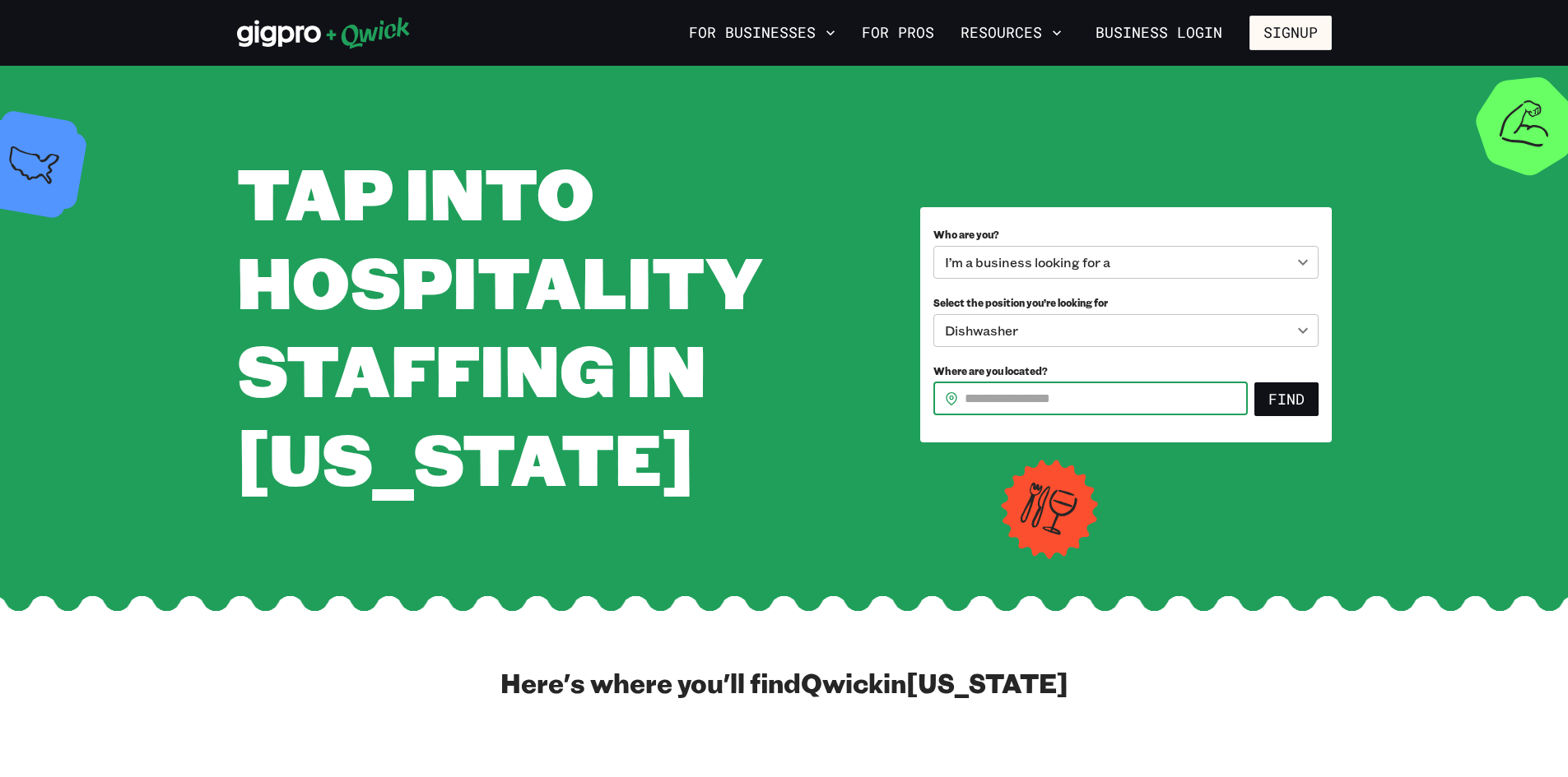
type input "*****"
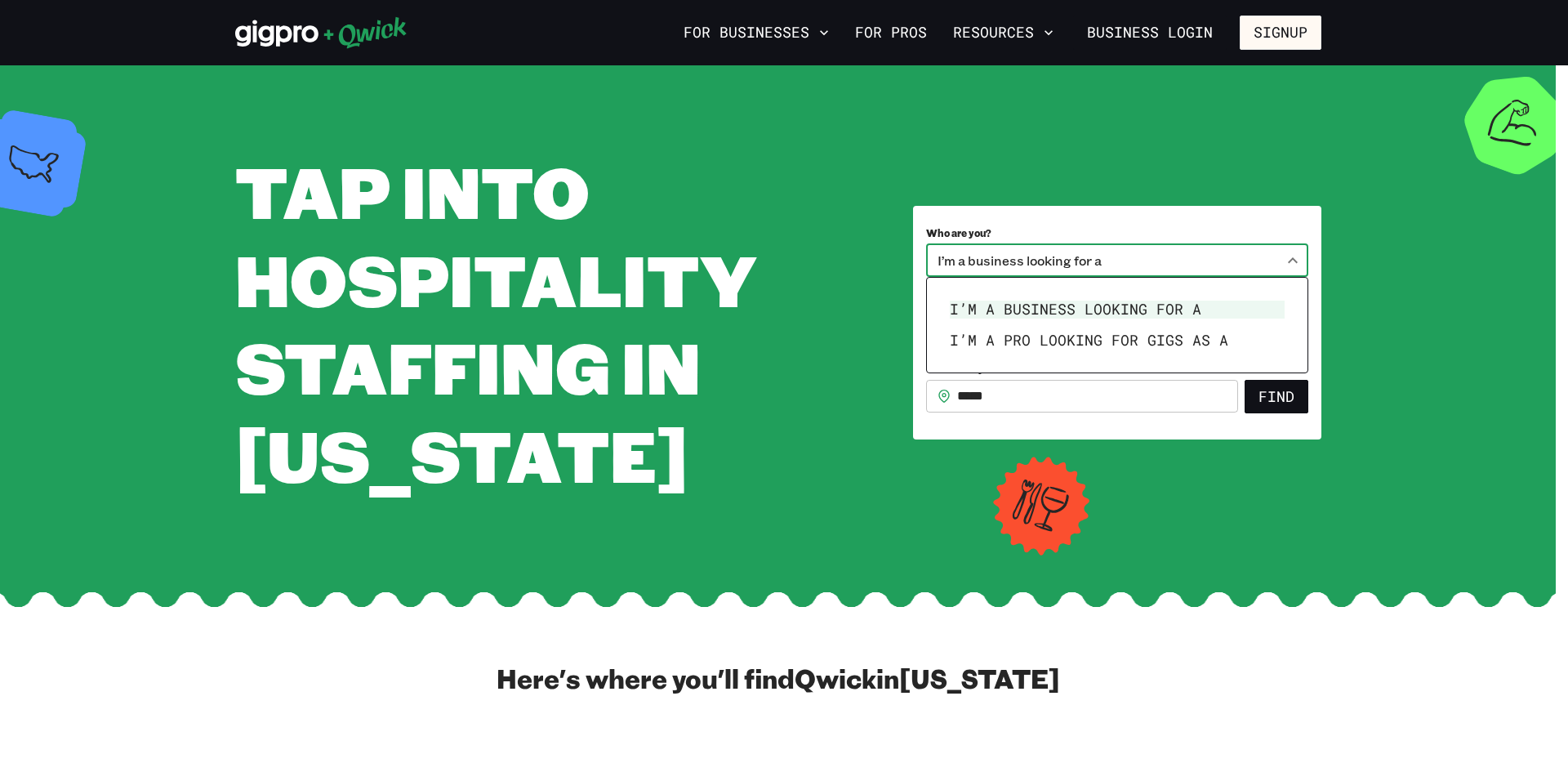
click at [1288, 260] on body "**********" at bounding box center [784, 386] width 1568 height 772
click at [1208, 343] on li "I’m a pro looking for Gigs as a" at bounding box center [1117, 341] width 348 height 31
type input "***"
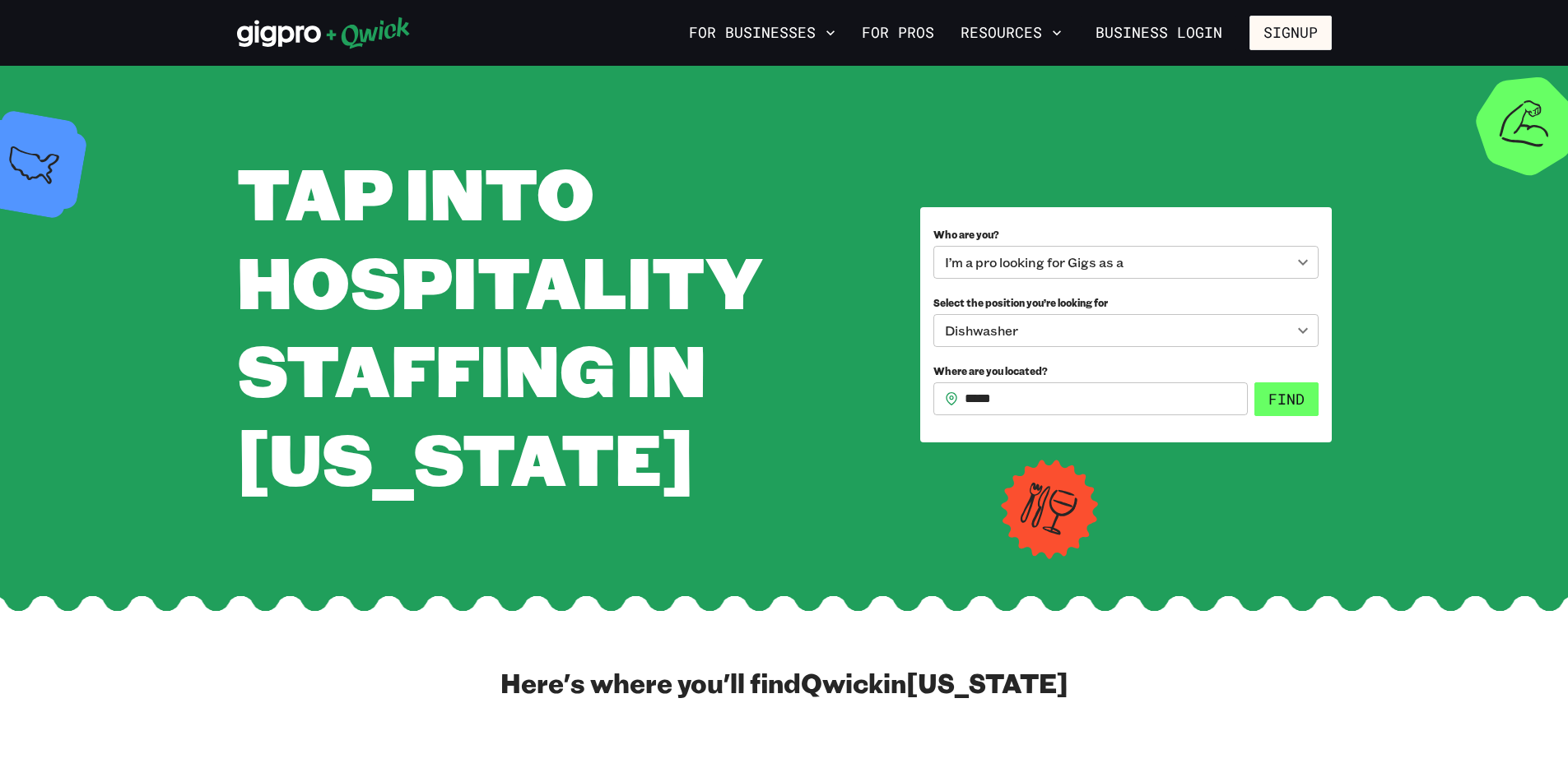
drag, startPoint x: 1292, startPoint y: 411, endPoint x: 1296, endPoint y: 400, distance: 11.7
click at [1296, 400] on button "Find" at bounding box center [1286, 399] width 64 height 34
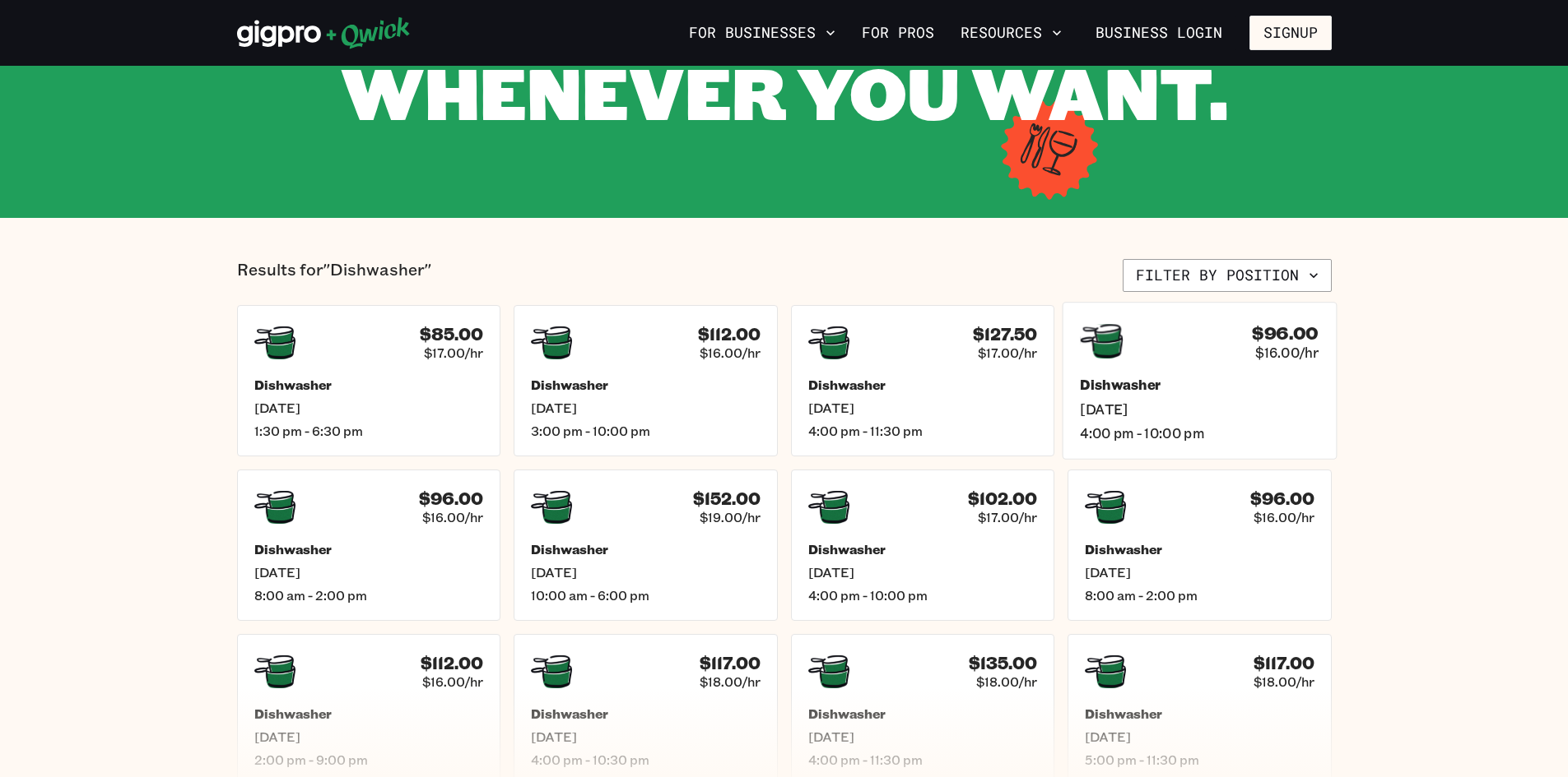
scroll to position [247, 0]
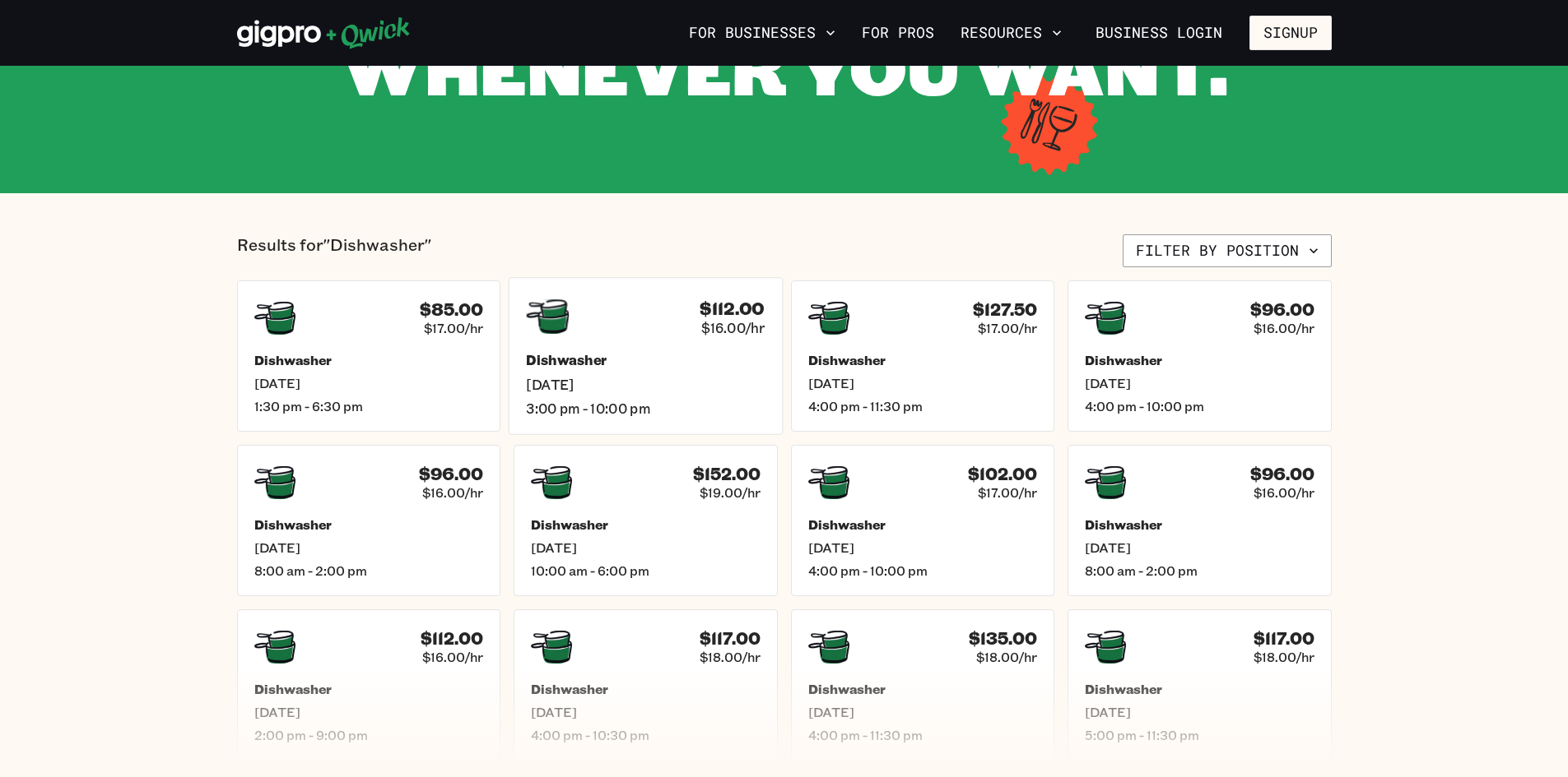
click at [740, 327] on span "$16.00/hr" at bounding box center [733, 327] width 63 height 17
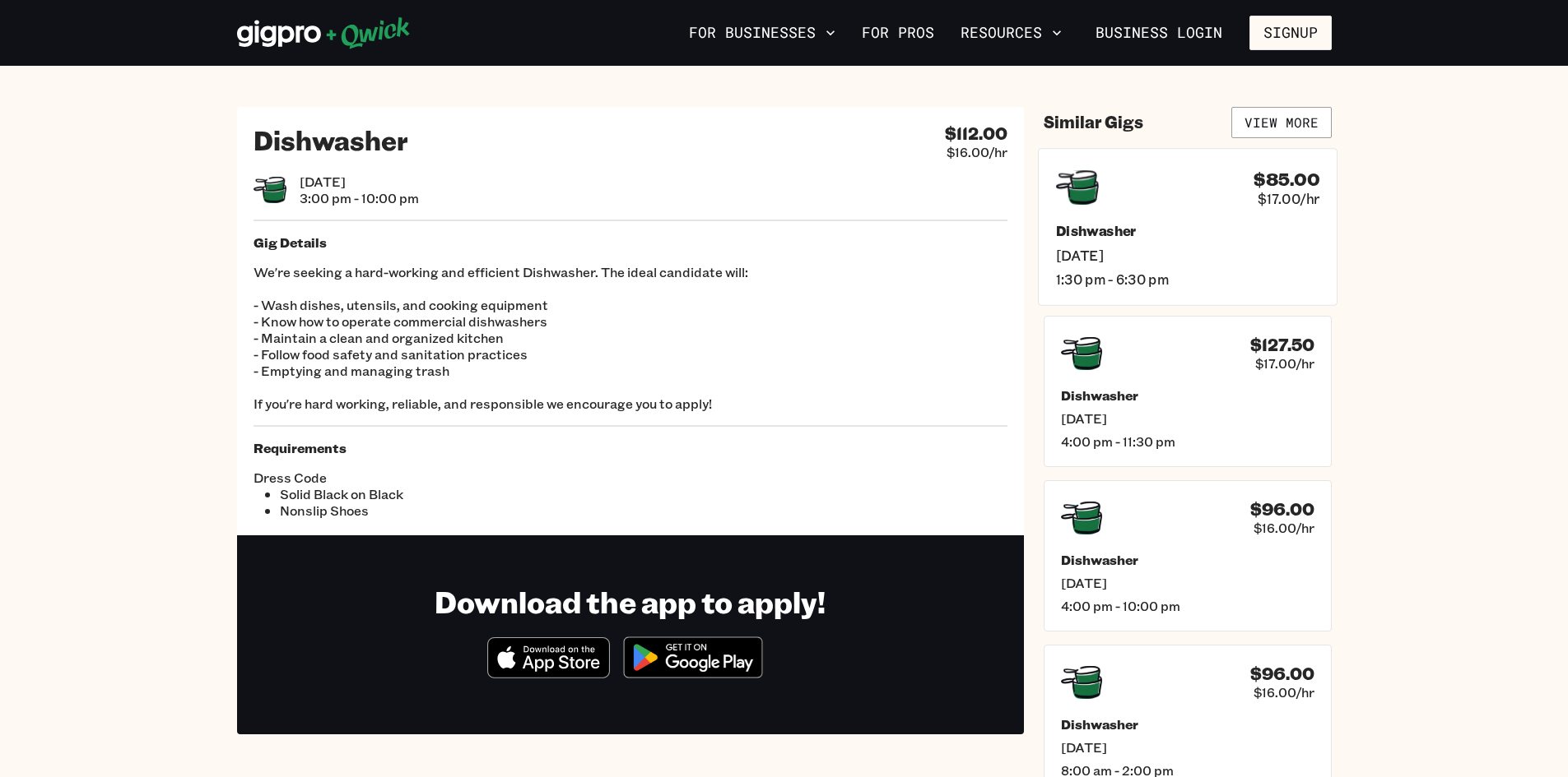
click at [1287, 198] on span "$17.00/hr" at bounding box center [1288, 197] width 62 height 17
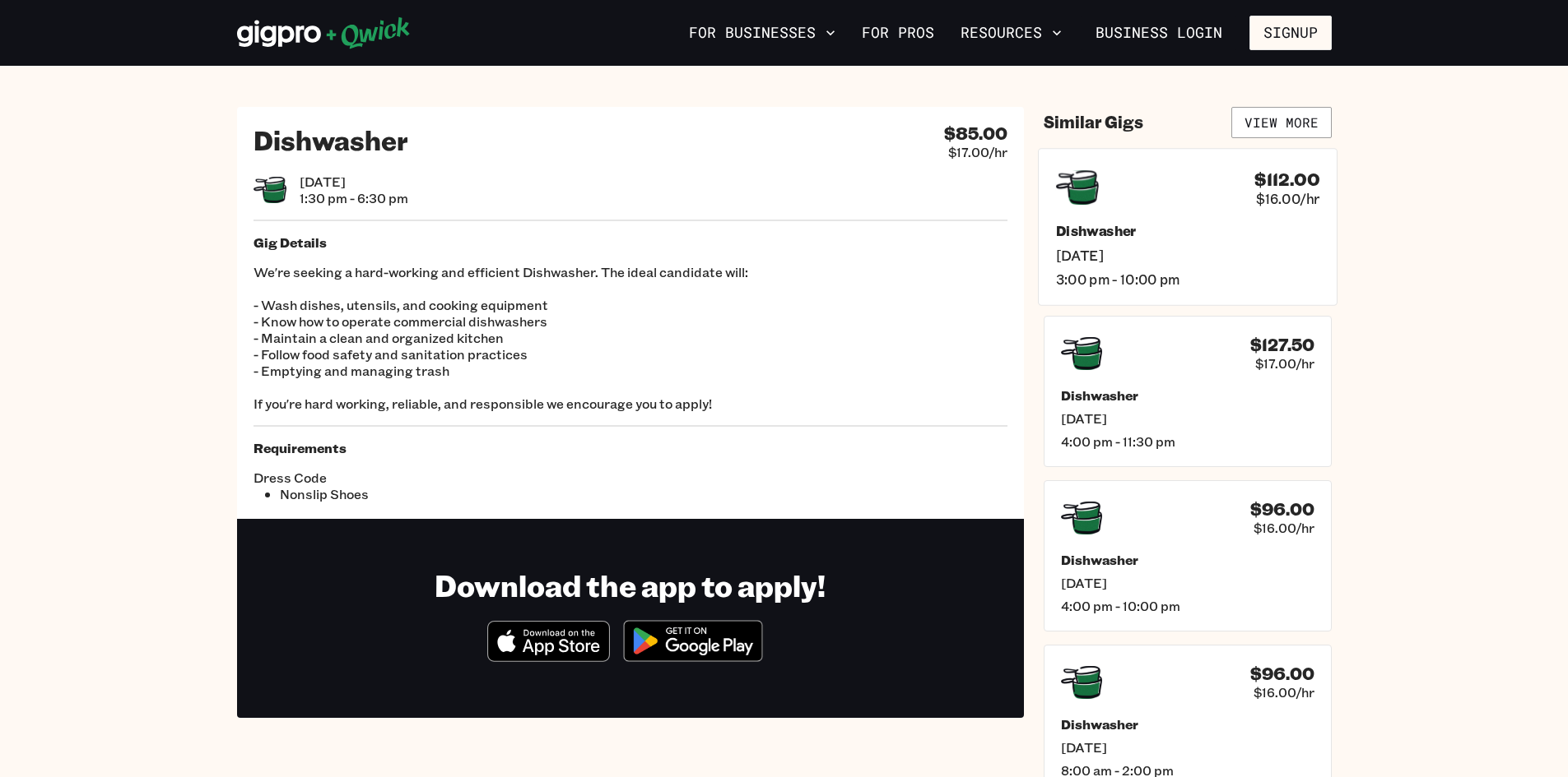
click at [1287, 184] on h4 "$112.00" at bounding box center [1286, 178] width 65 height 22
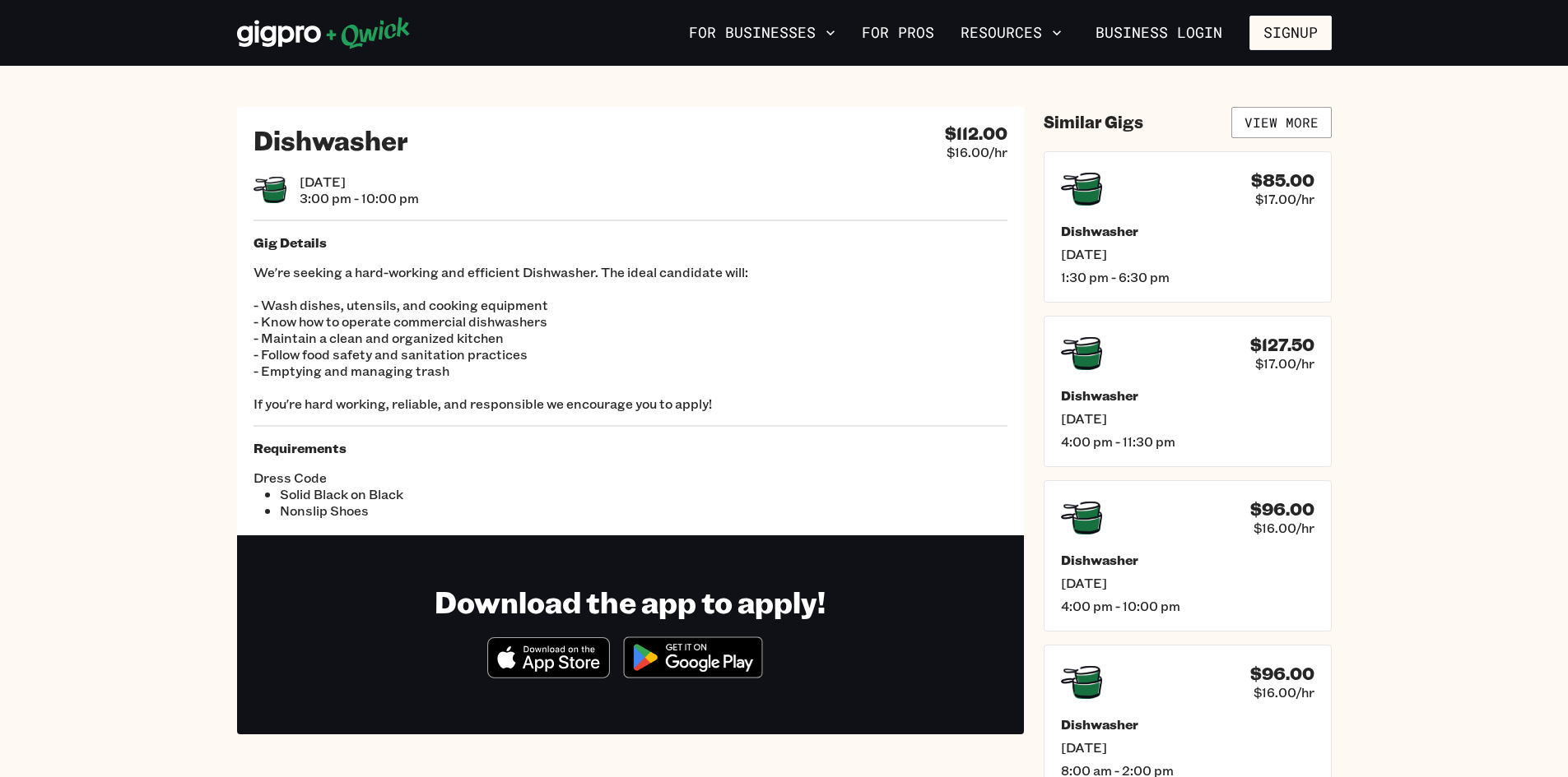
click at [1287, 184] on h4 "$85.00" at bounding box center [1282, 180] width 63 height 21
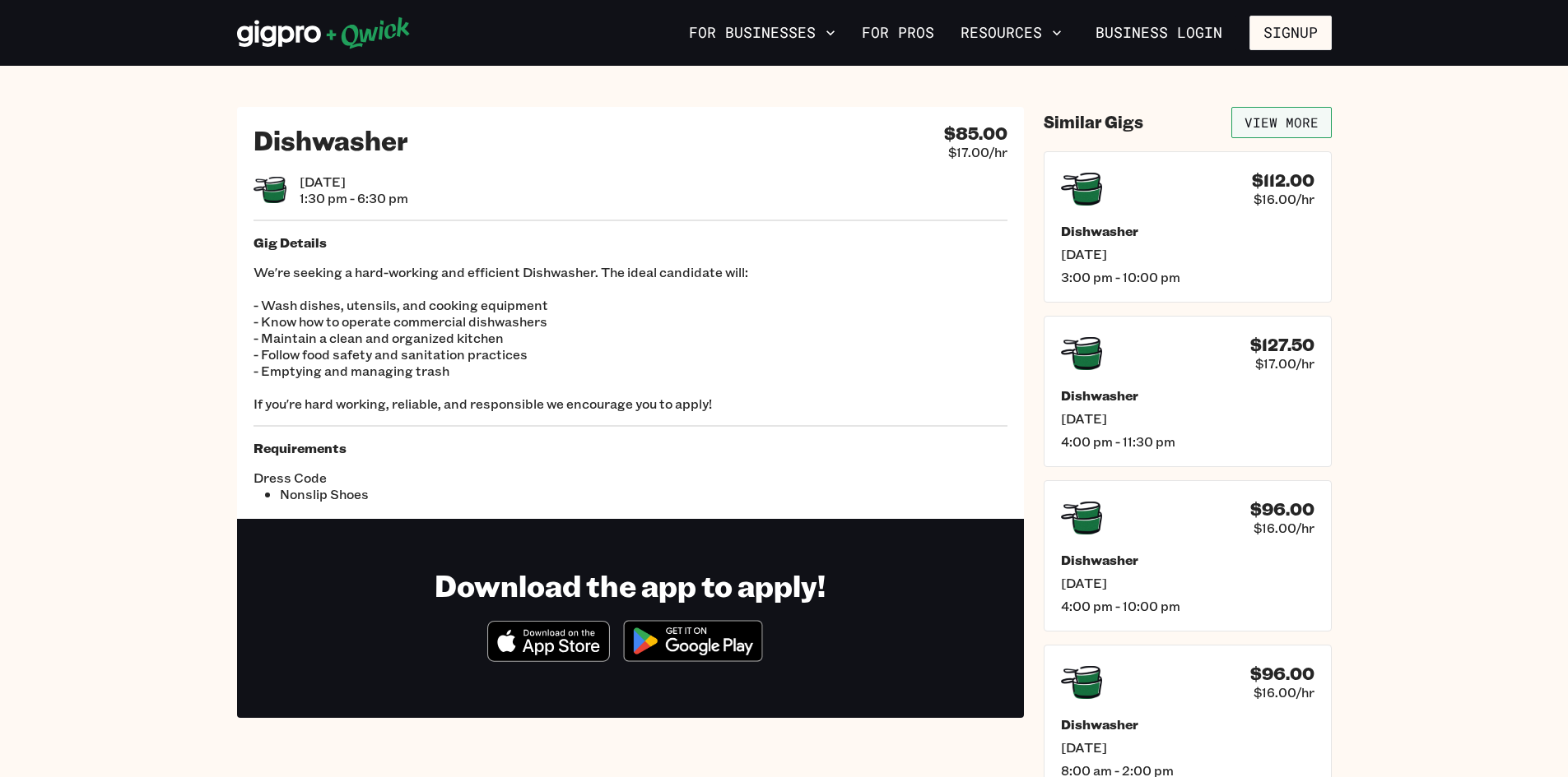
click at [1271, 124] on link "View More" at bounding box center [1281, 122] width 100 height 32
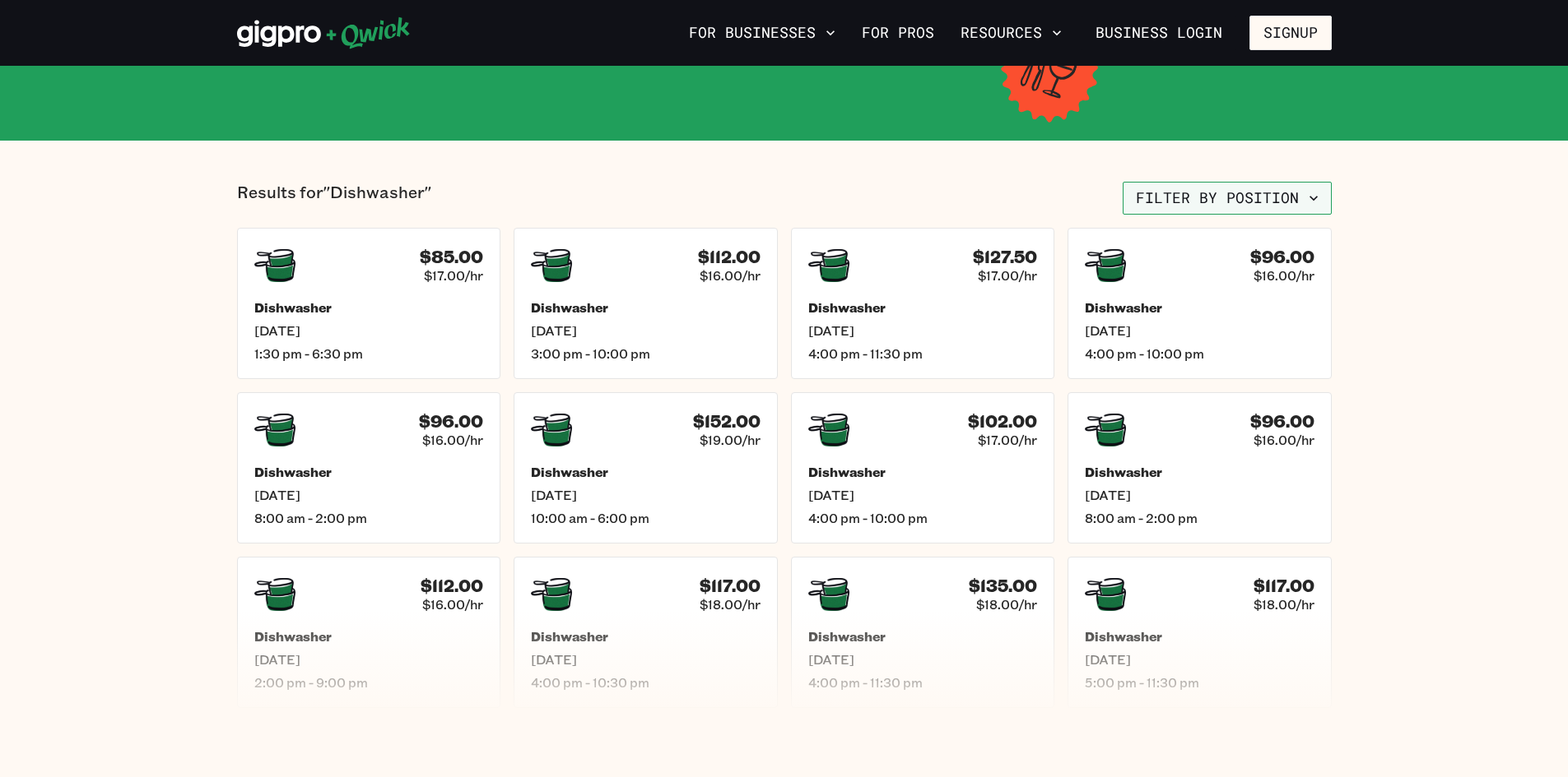
scroll to position [329, 0]
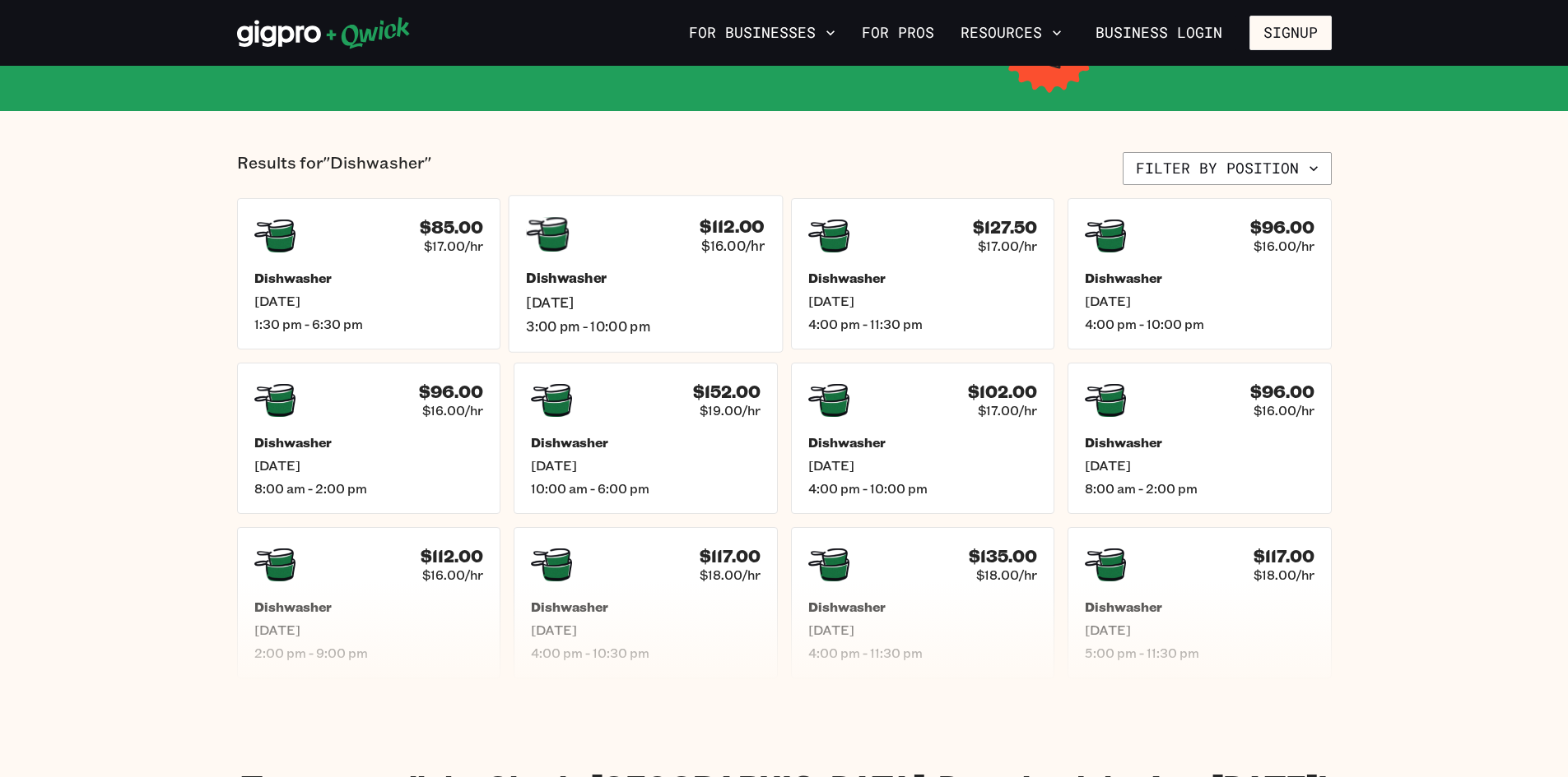
click at [733, 217] on h4 "$112.00" at bounding box center [732, 227] width 65 height 22
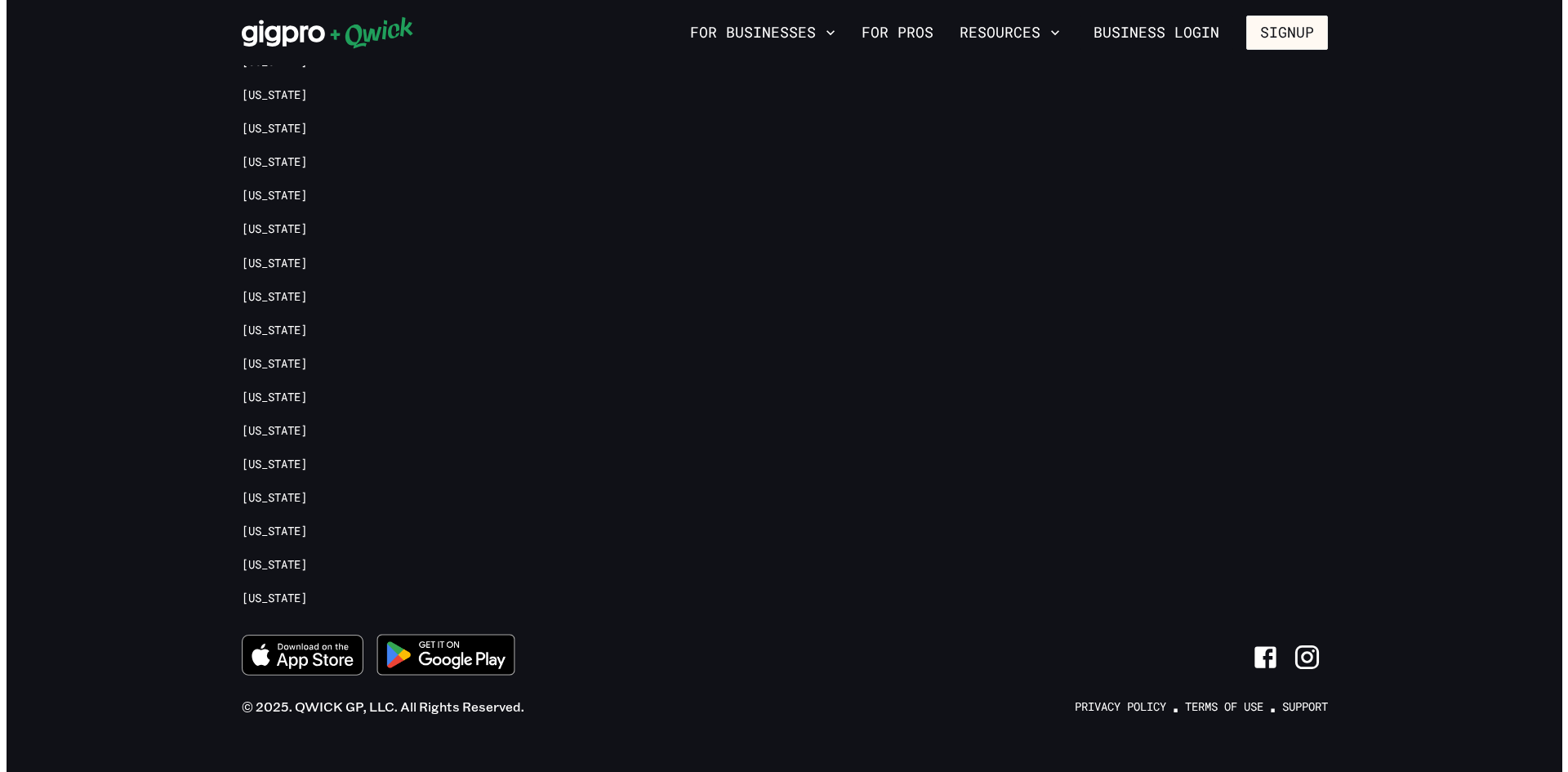
scroll to position [1201, 0]
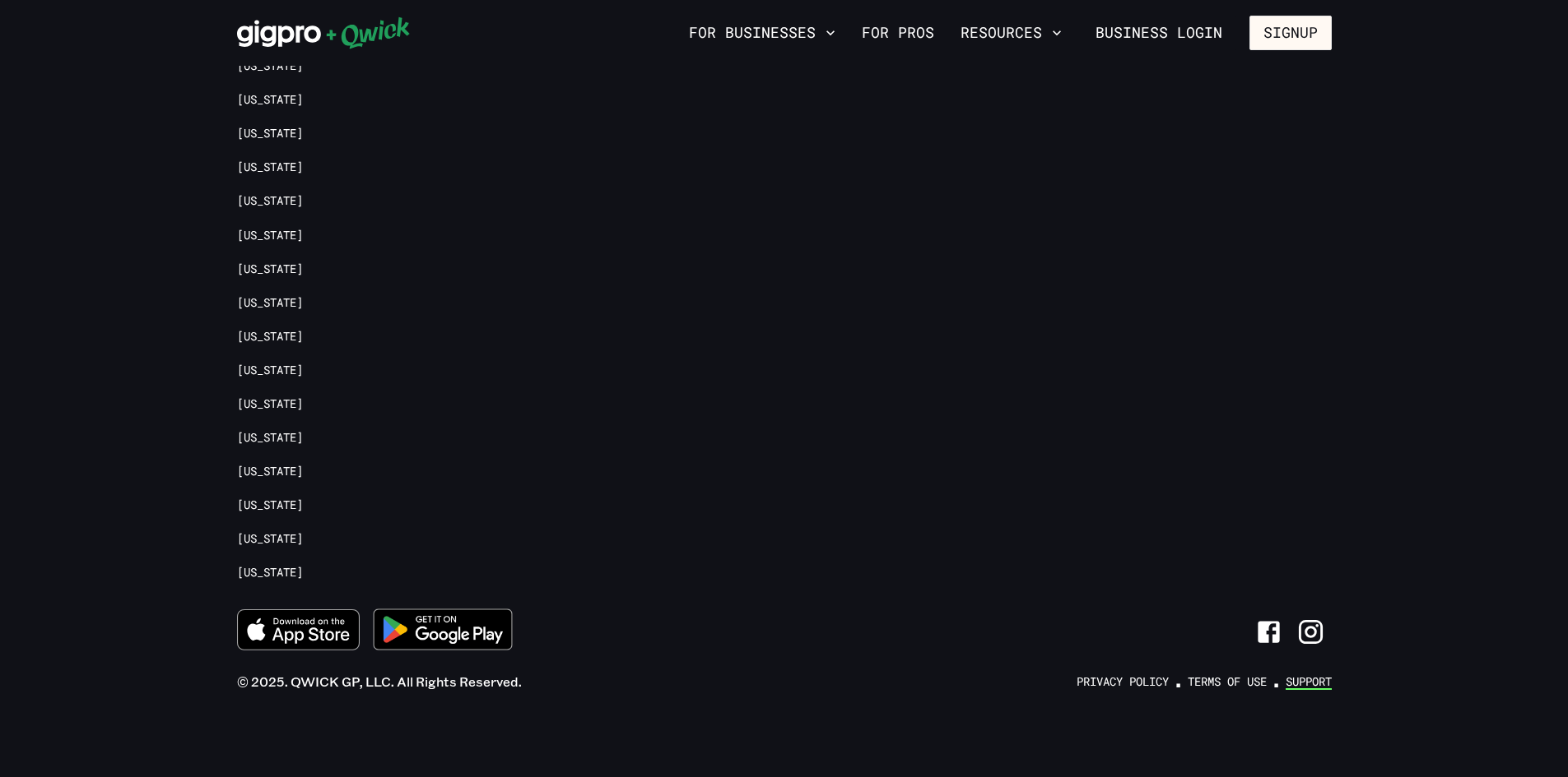
click at [1303, 684] on link "Support" at bounding box center [1308, 682] width 46 height 16
click at [1277, 37] on button "Signup" at bounding box center [1290, 32] width 82 height 34
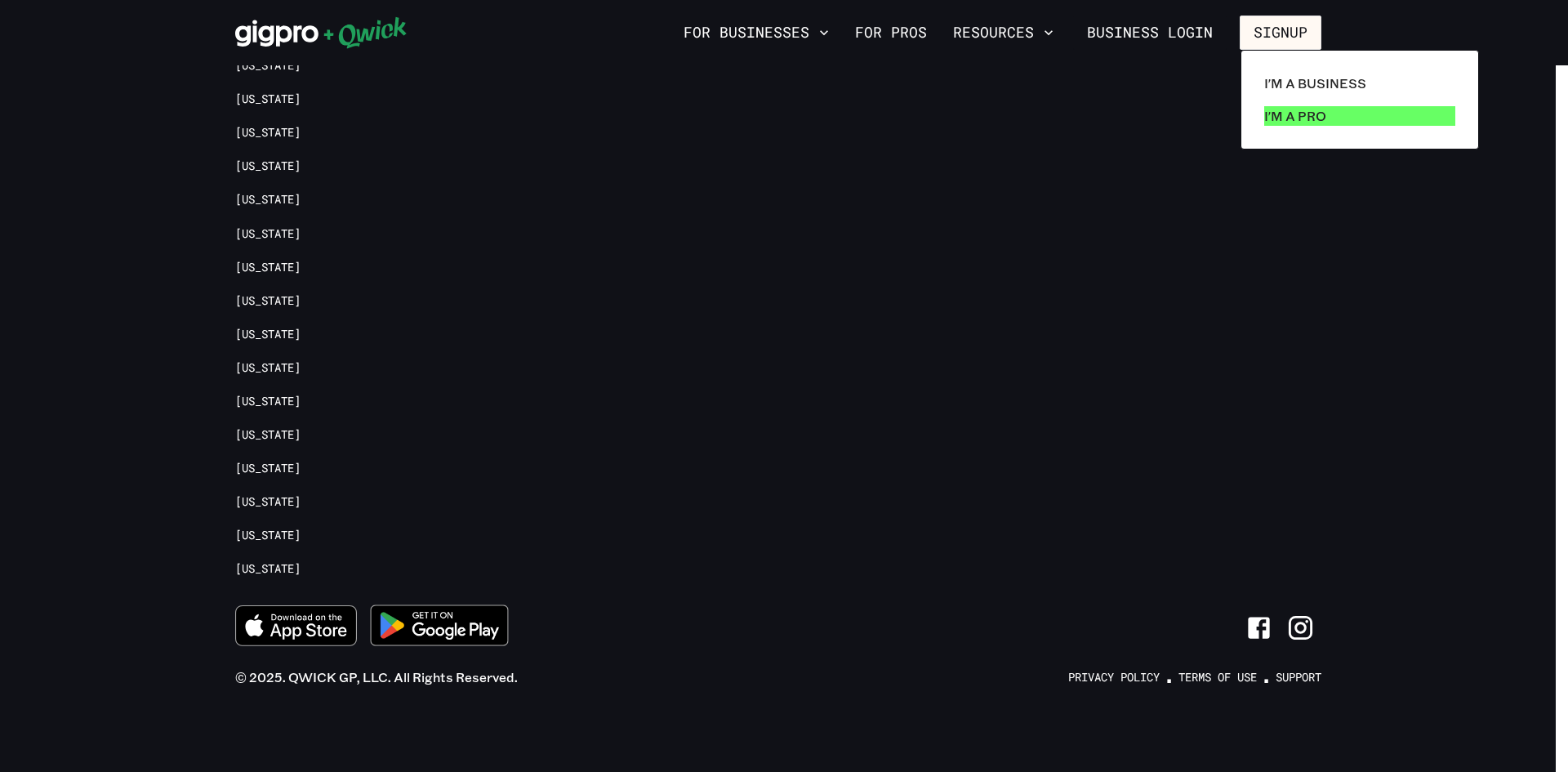
click at [1288, 117] on p "I'm a Pro" at bounding box center [1295, 116] width 62 height 20
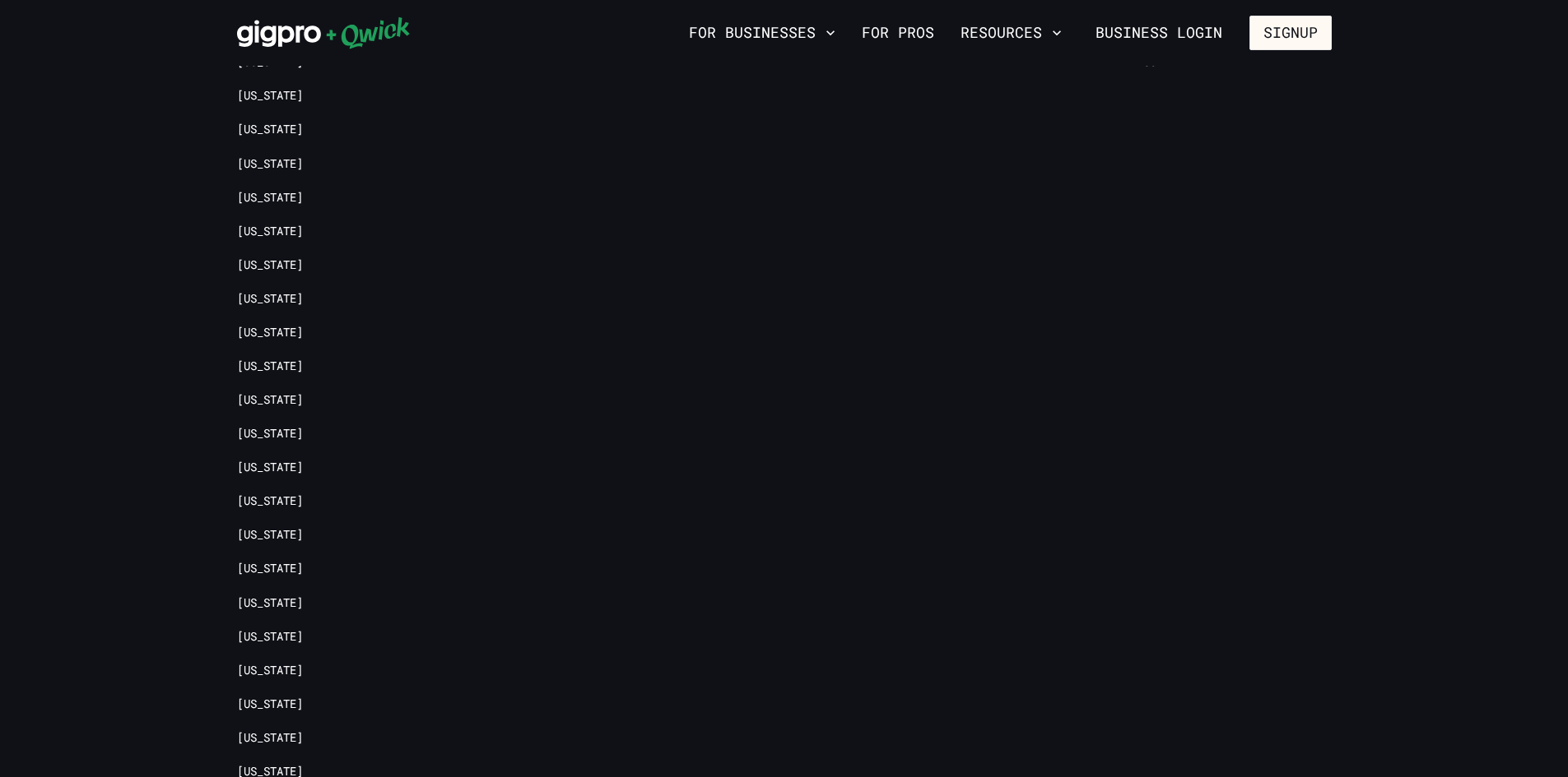
scroll to position [3384, 0]
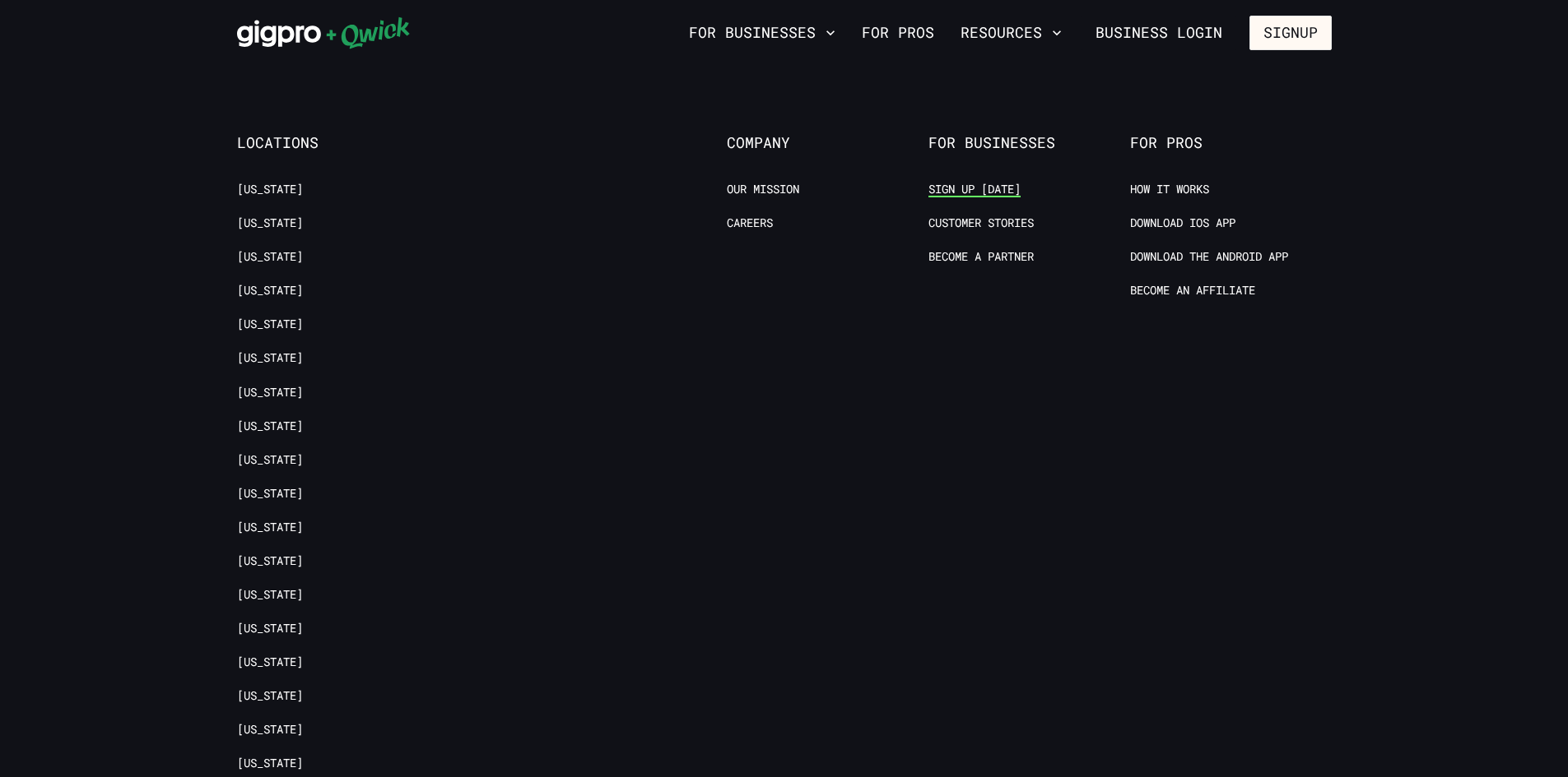
click at [969, 182] on link "Sign up [DATE]" at bounding box center [974, 189] width 92 height 16
